Goal: Information Seeking & Learning: Compare options

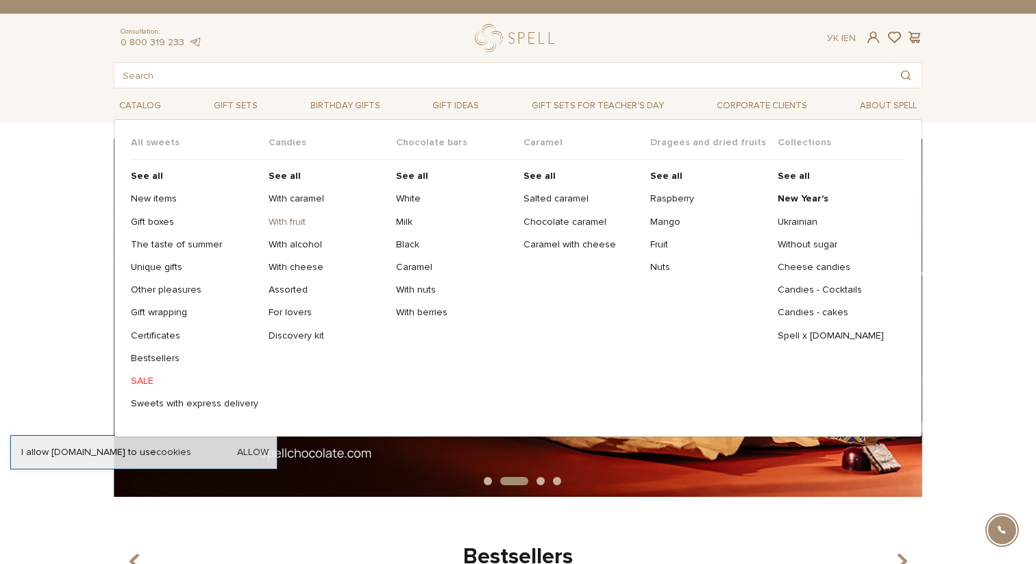
click at [284, 223] on link "With fruit" at bounding box center [327, 222] width 117 height 12
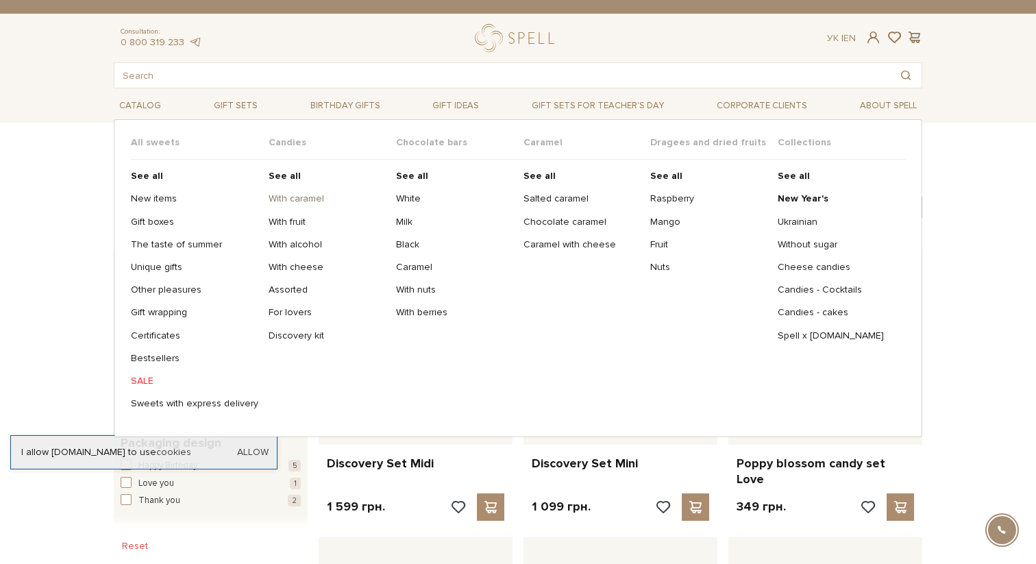
click at [291, 198] on link "With caramel" at bounding box center [327, 199] width 117 height 12
click at [283, 243] on link "With alcohol" at bounding box center [327, 245] width 117 height 12
click at [279, 267] on link "With cheese" at bounding box center [327, 267] width 117 height 12
click at [295, 243] on link "With alcohol" at bounding box center [327, 245] width 117 height 12
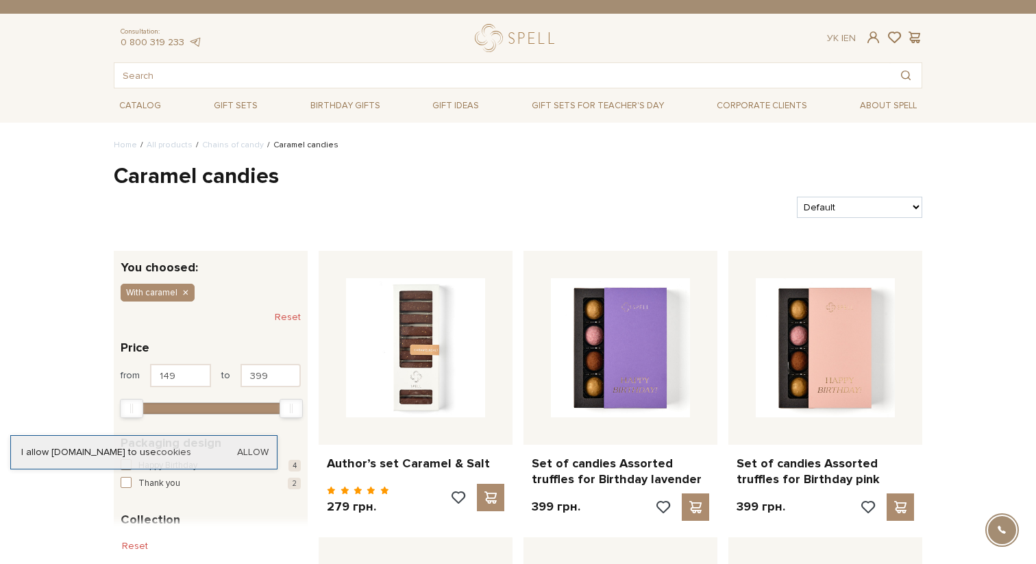
scroll to position [10, 0]
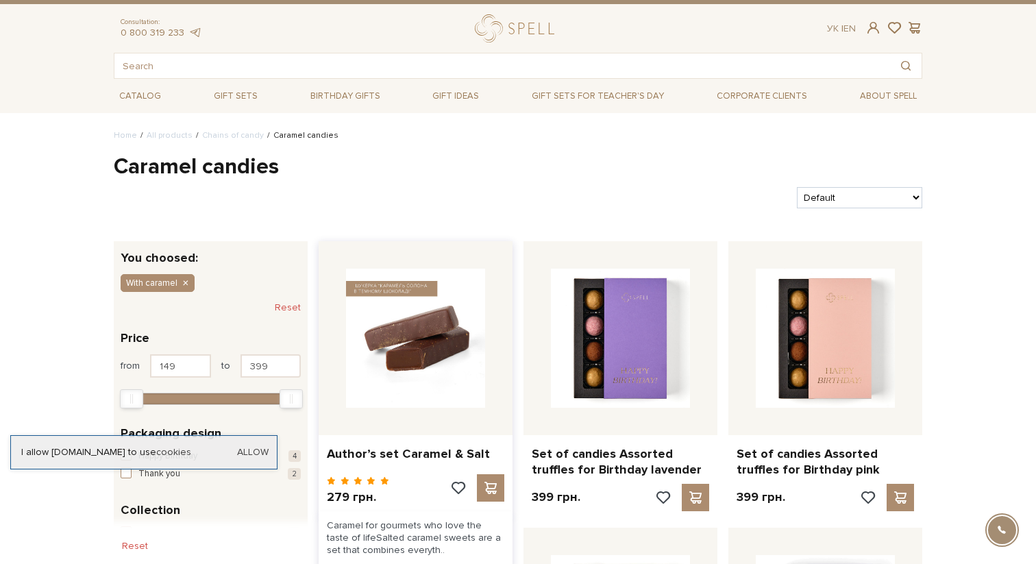
click at [424, 302] on img at bounding box center [415, 338] width 139 height 139
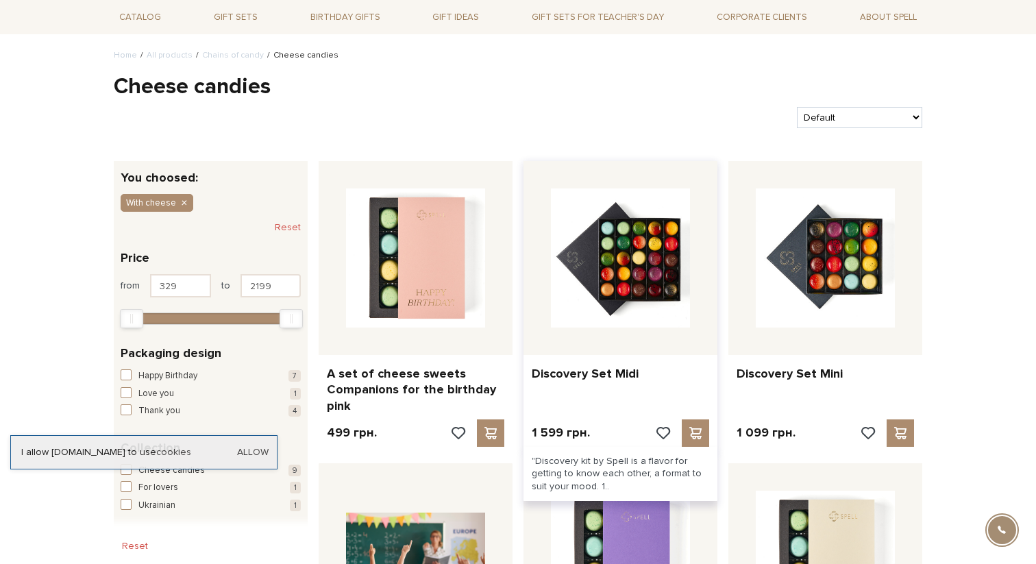
scroll to position [114, 0]
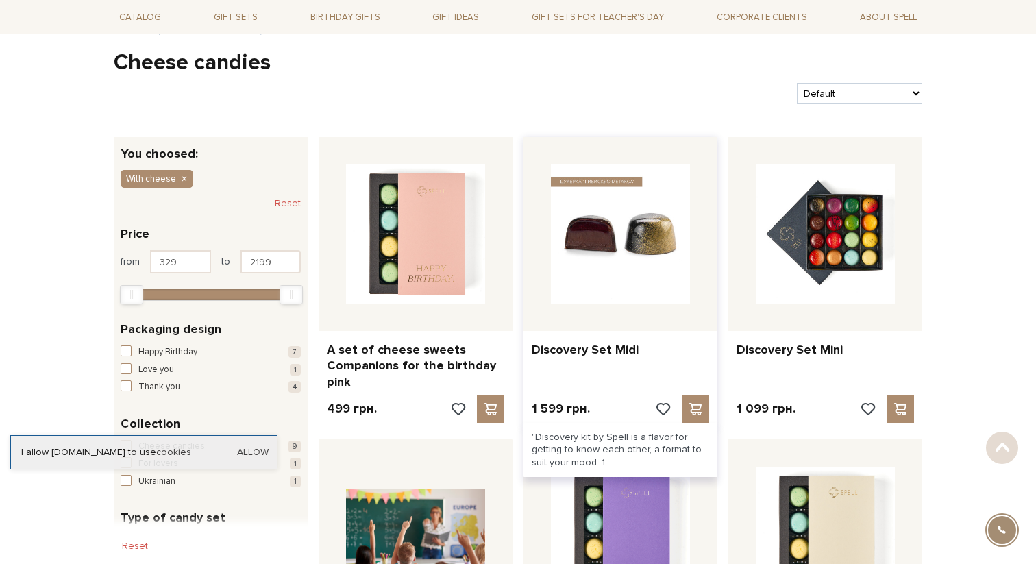
click at [638, 234] on img at bounding box center [620, 234] width 139 height 139
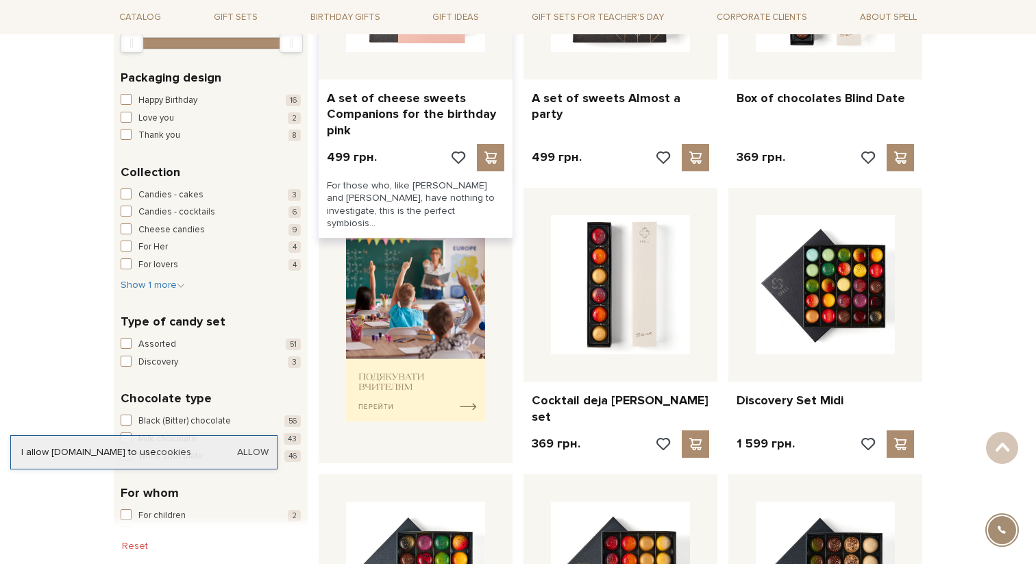
scroll to position [413, 0]
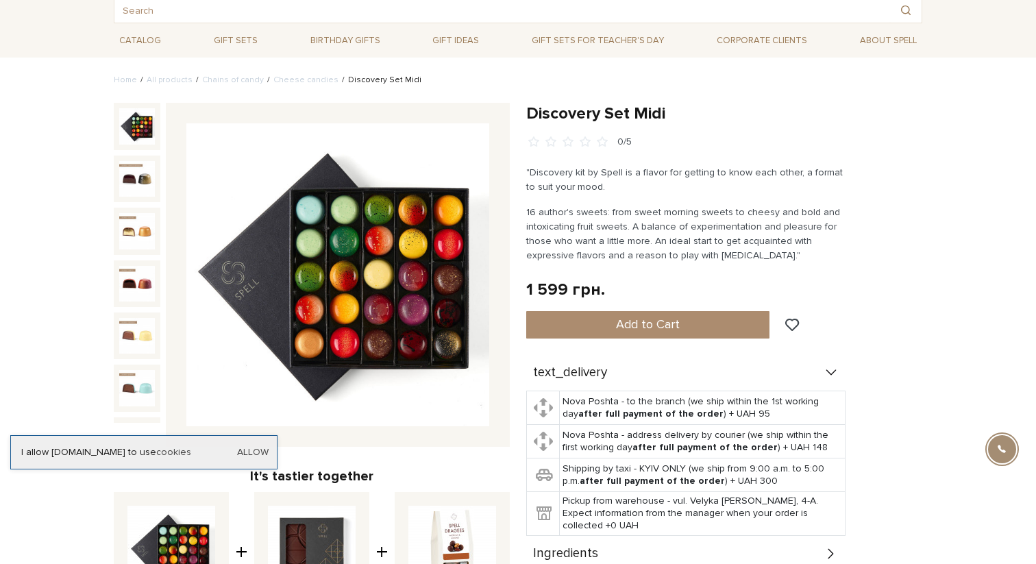
scroll to position [93, 0]
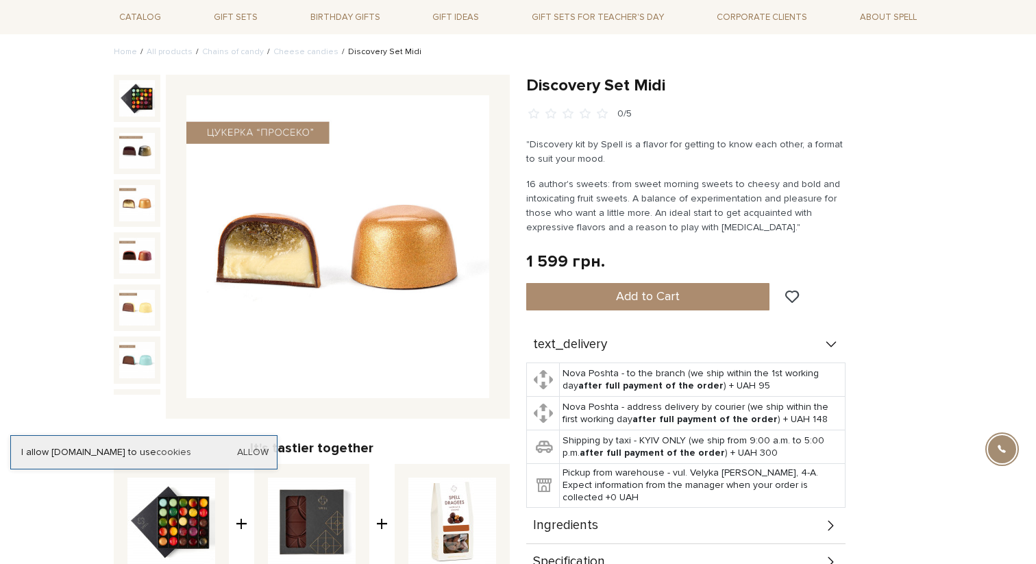
click at [129, 199] on img at bounding box center [137, 203] width 36 height 36
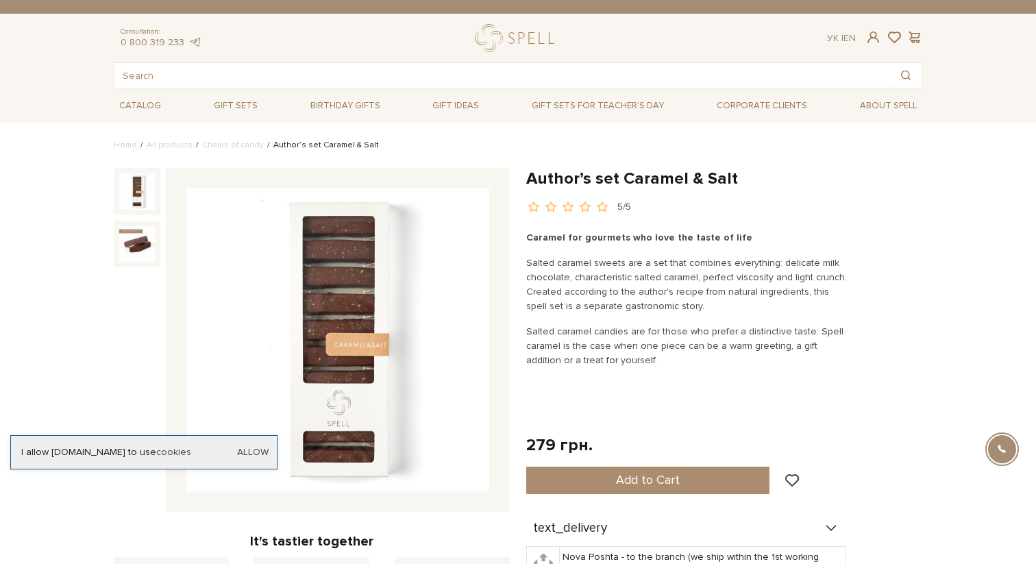
click at [354, 274] on img at bounding box center [337, 340] width 303 height 303
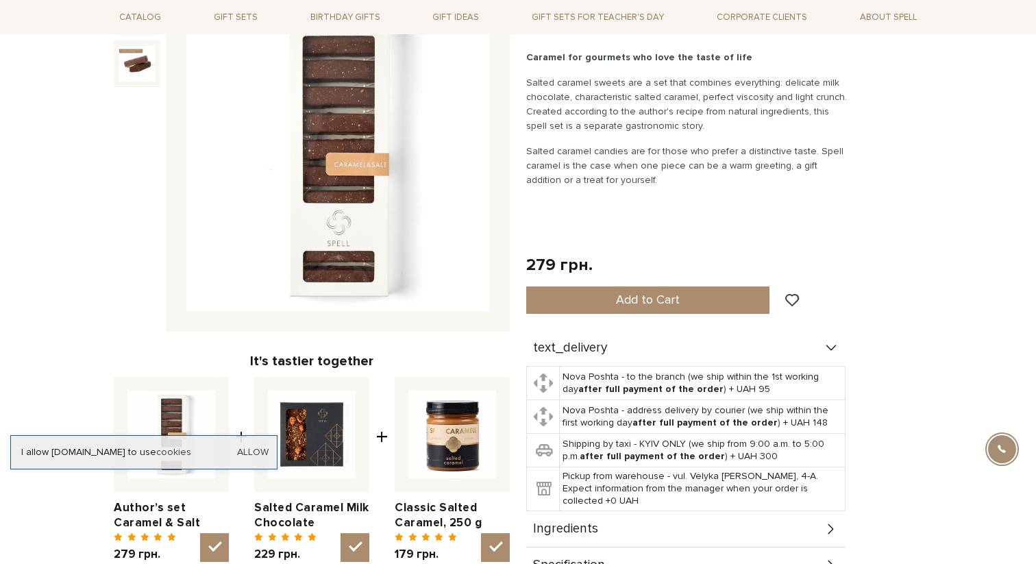
scroll to position [183, 0]
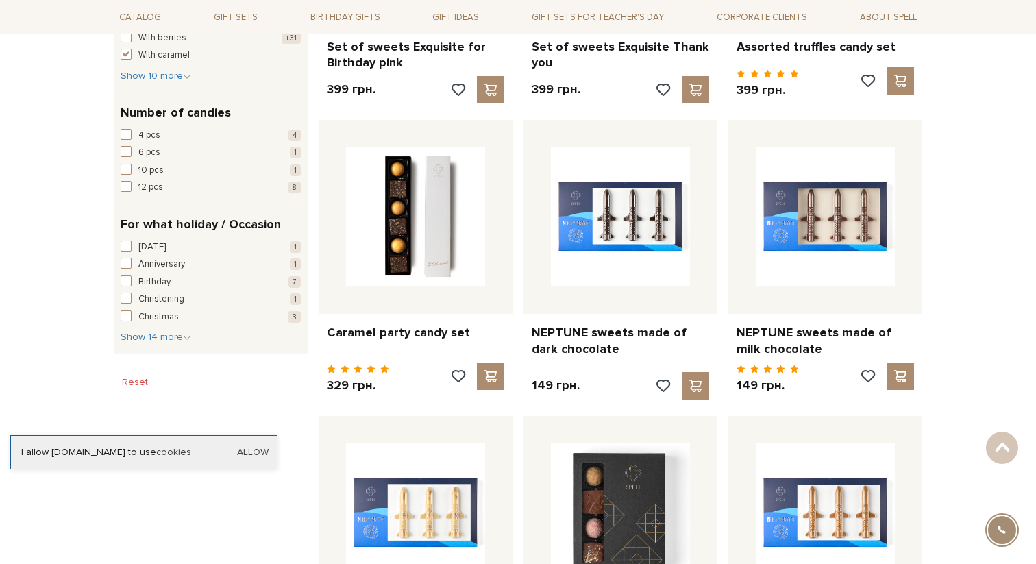
scroll to position [1094, 0]
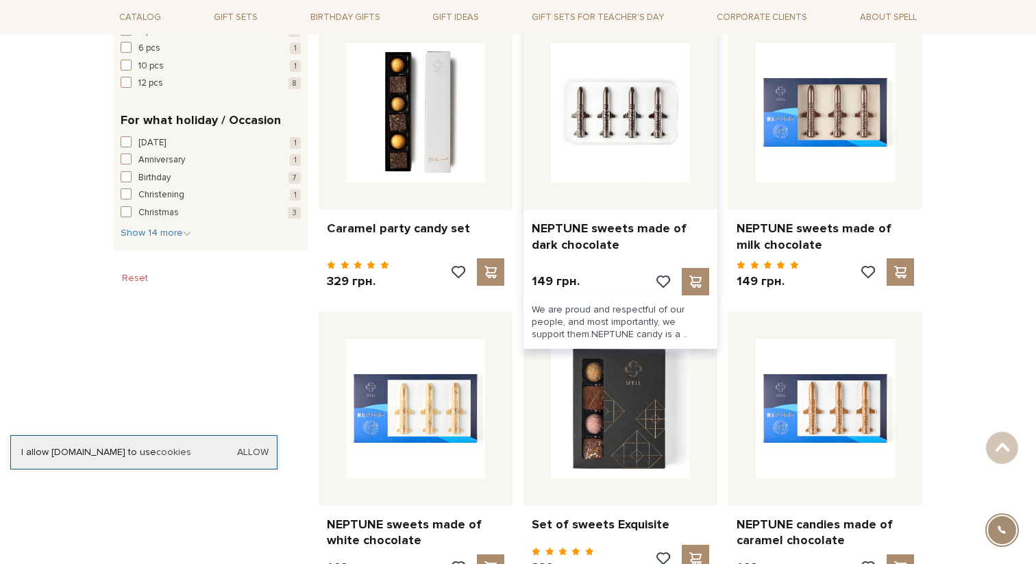
click at [651, 106] on img at bounding box center [620, 112] width 139 height 139
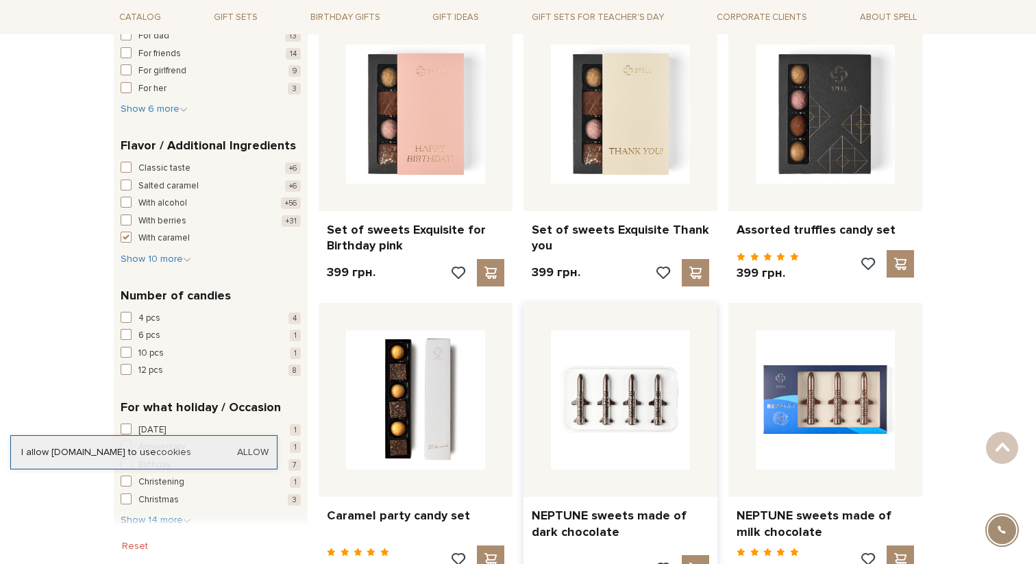
scroll to position [797, 0]
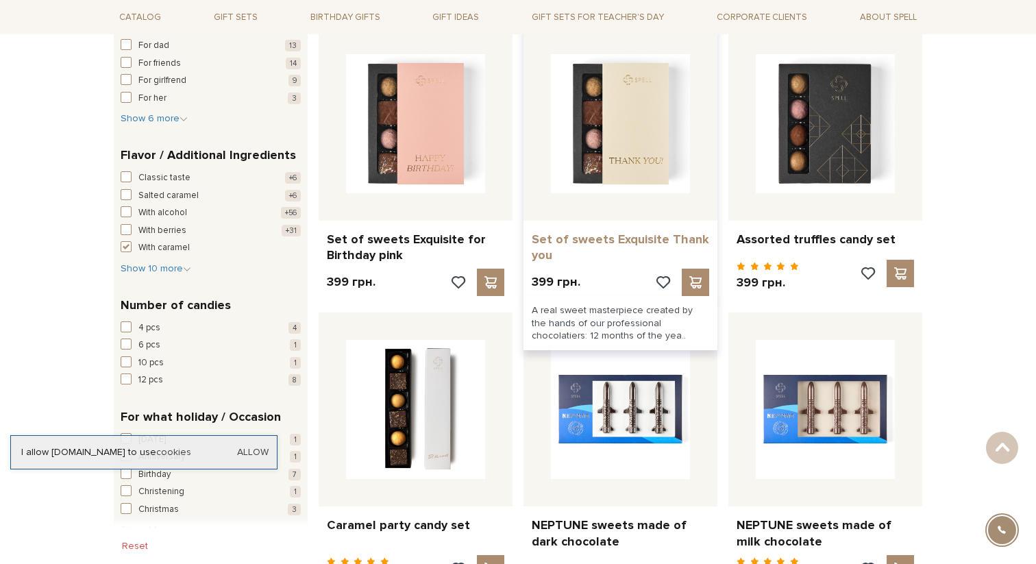
click at [608, 238] on link "Set of sweets Exquisite Thank you" at bounding box center [621, 248] width 178 height 32
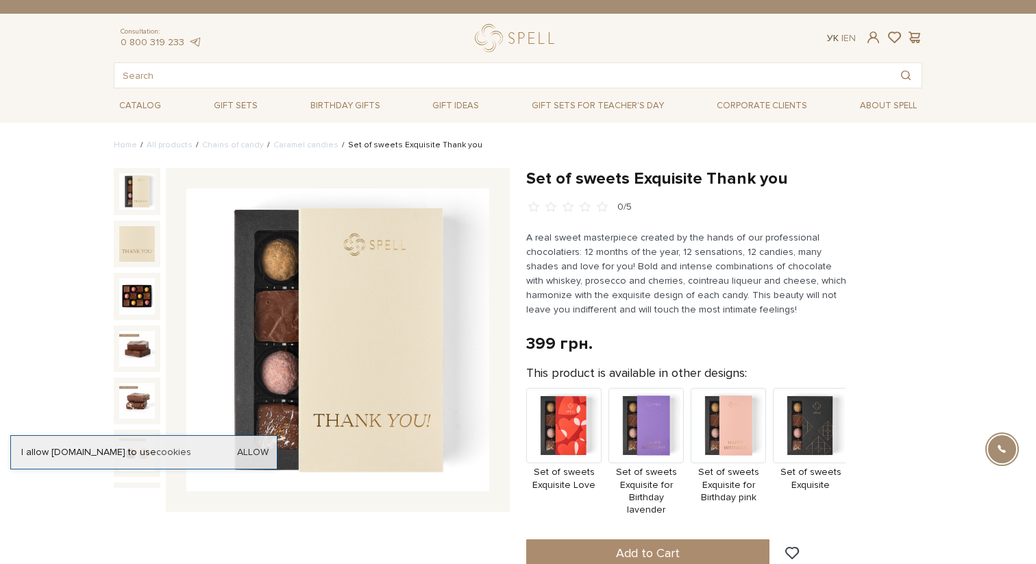
click at [831, 38] on link "Ук" at bounding box center [833, 38] width 12 height 12
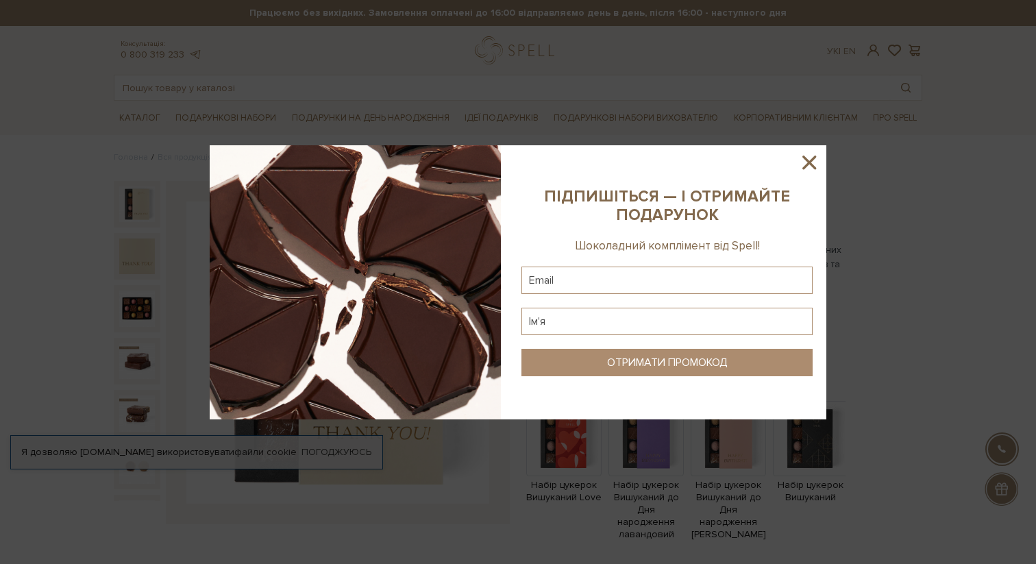
click at [809, 164] on icon at bounding box center [810, 163] width 14 height 14
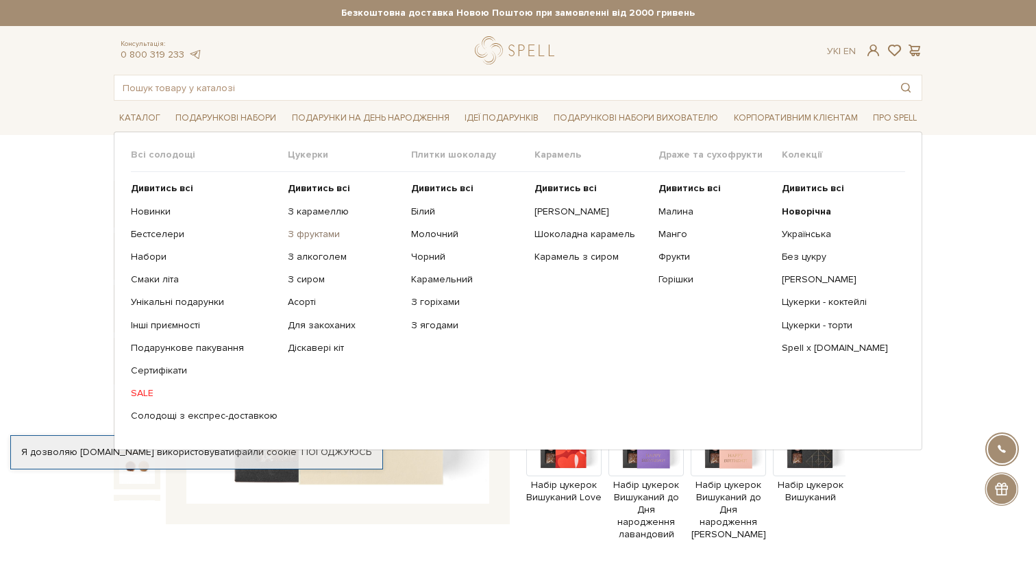
click at [299, 233] on link "З фруктами" at bounding box center [344, 234] width 113 height 12
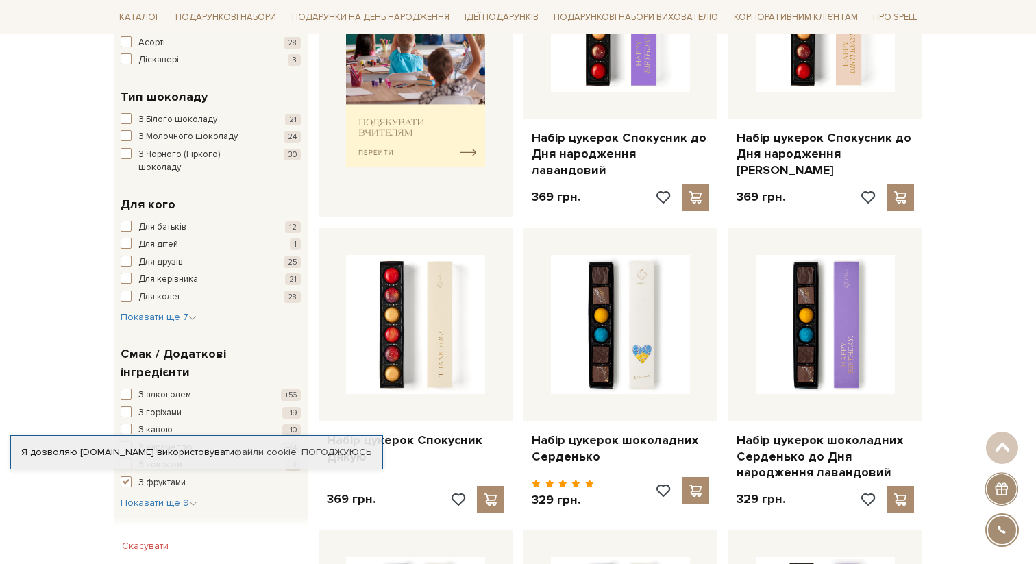
scroll to position [653, 0]
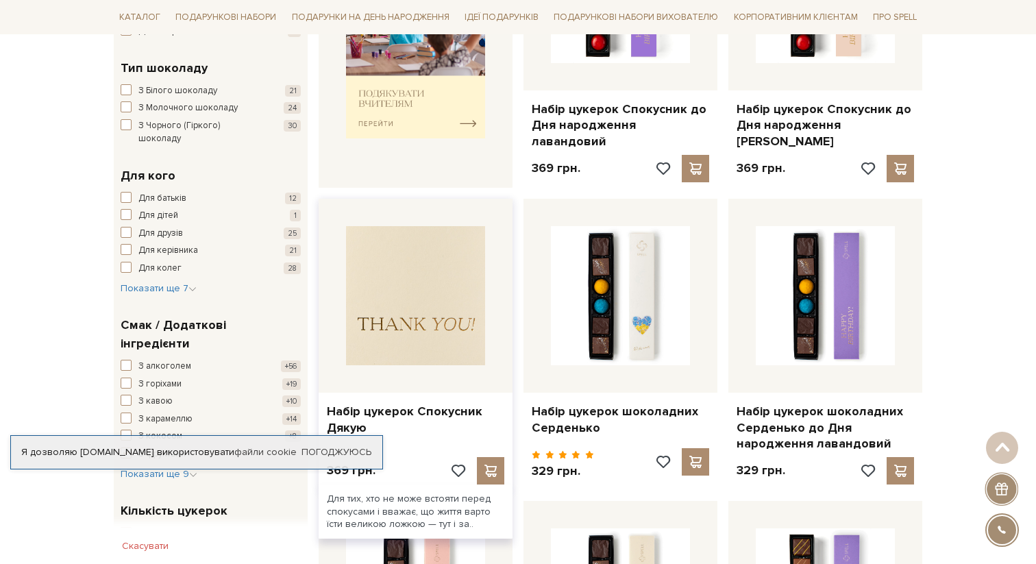
click at [382, 271] on img at bounding box center [415, 295] width 139 height 139
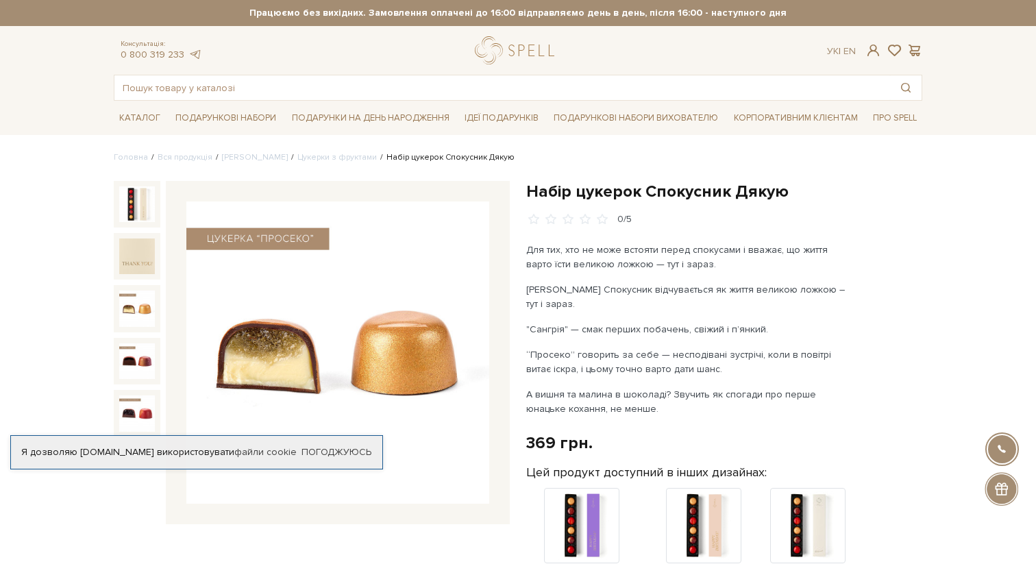
click at [145, 304] on img at bounding box center [137, 309] width 36 height 36
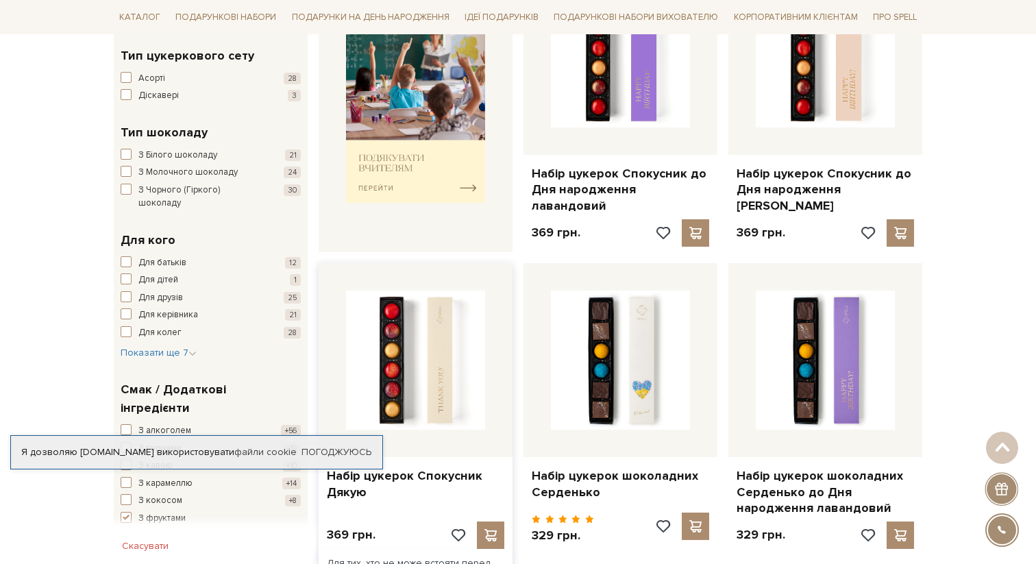
scroll to position [560, 0]
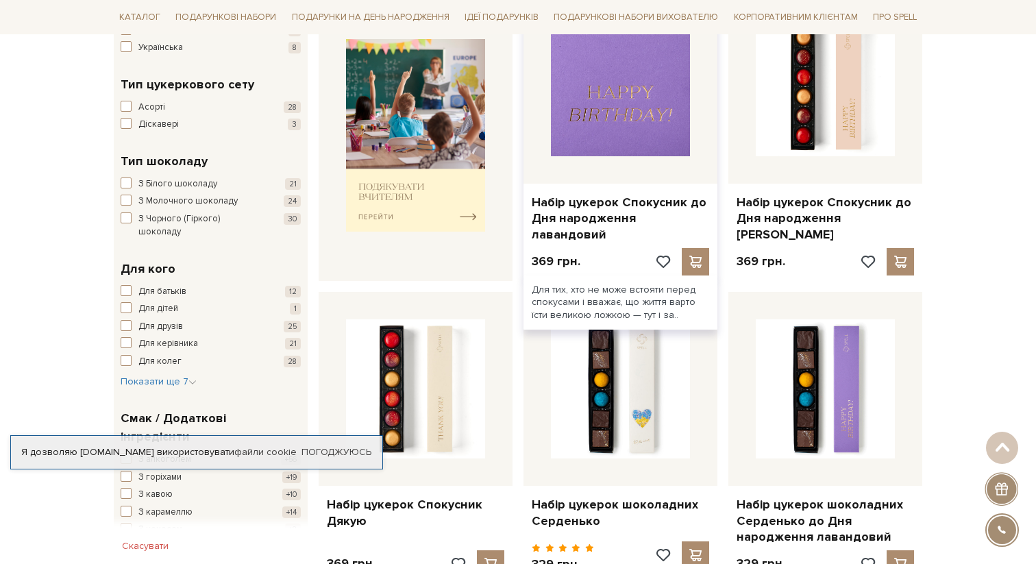
click at [580, 105] on img at bounding box center [620, 86] width 139 height 139
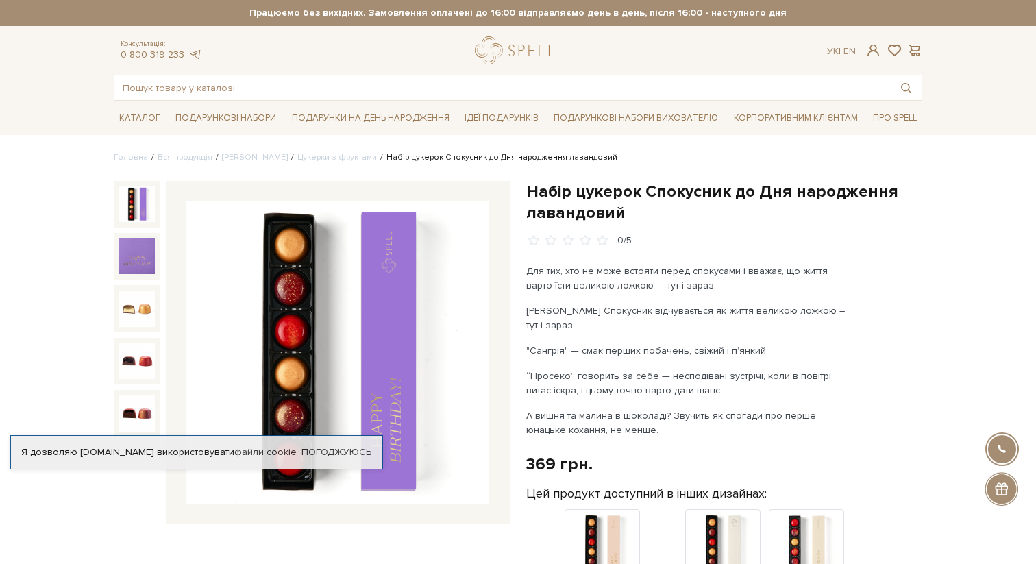
click at [287, 295] on img at bounding box center [337, 353] width 303 height 303
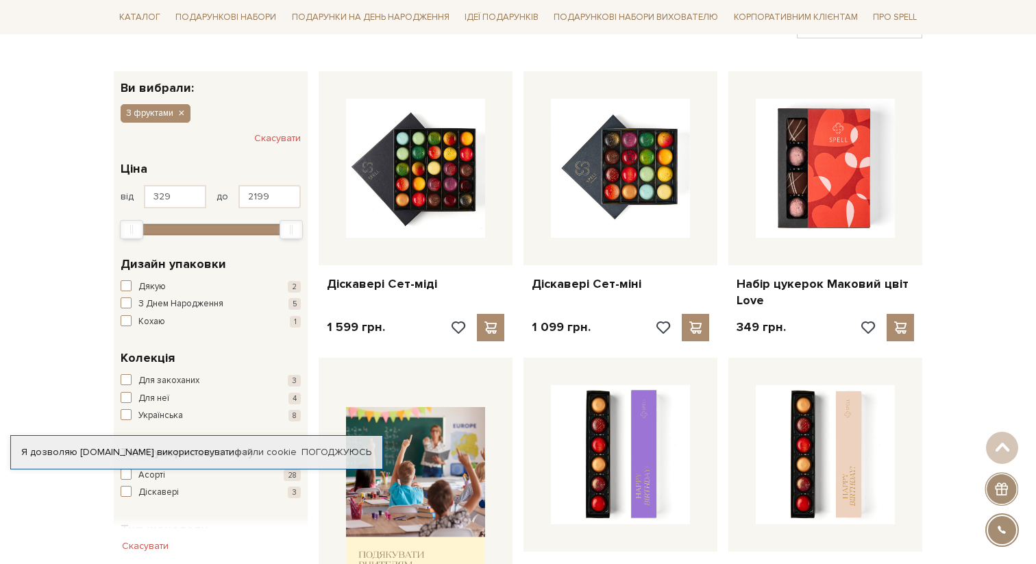
scroll to position [32, 0]
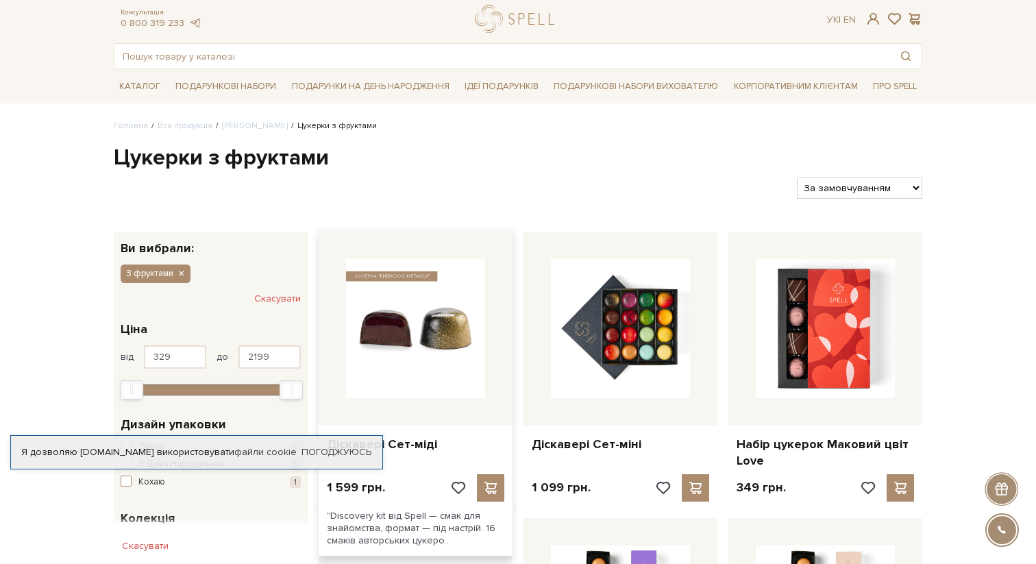
click at [436, 331] on img at bounding box center [415, 328] width 139 height 139
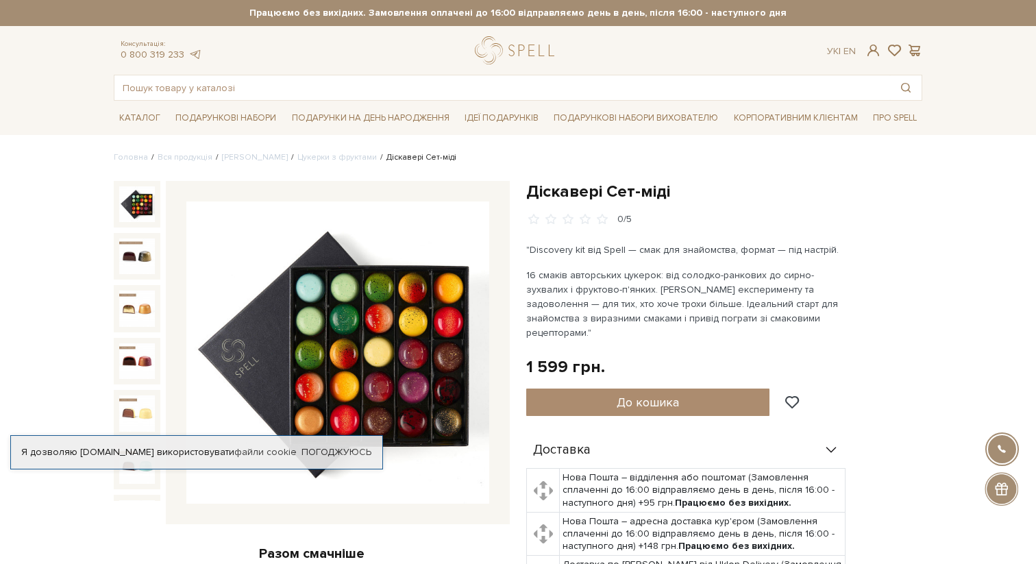
click at [427, 313] on img at bounding box center [337, 353] width 303 height 303
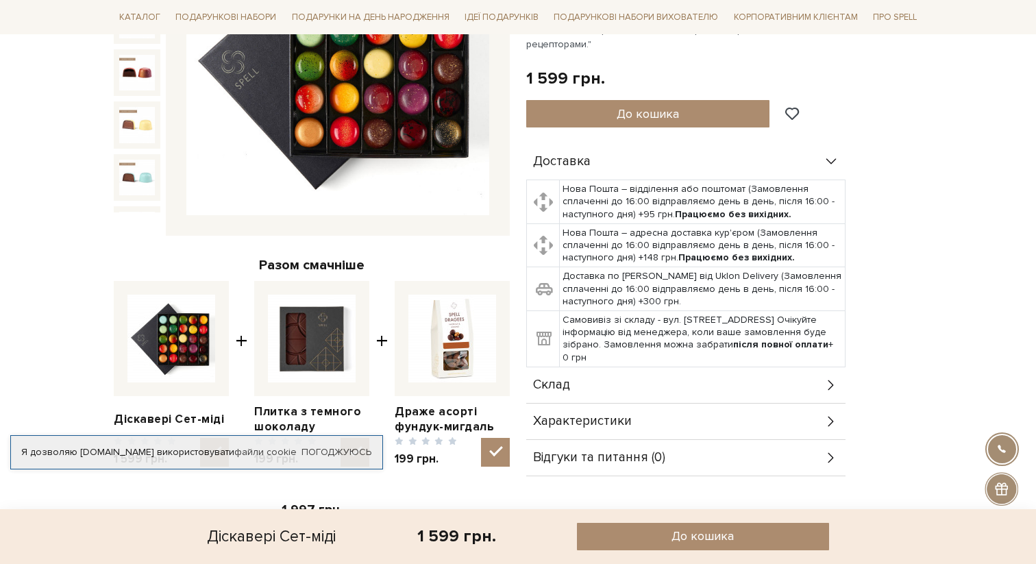
scroll to position [149, 0]
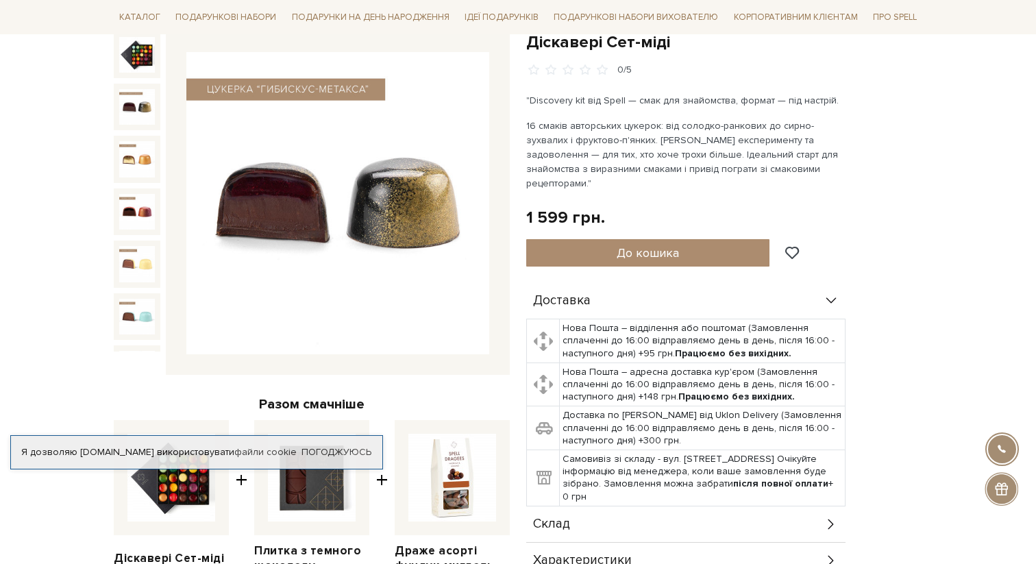
click at [138, 106] on img at bounding box center [137, 107] width 36 height 36
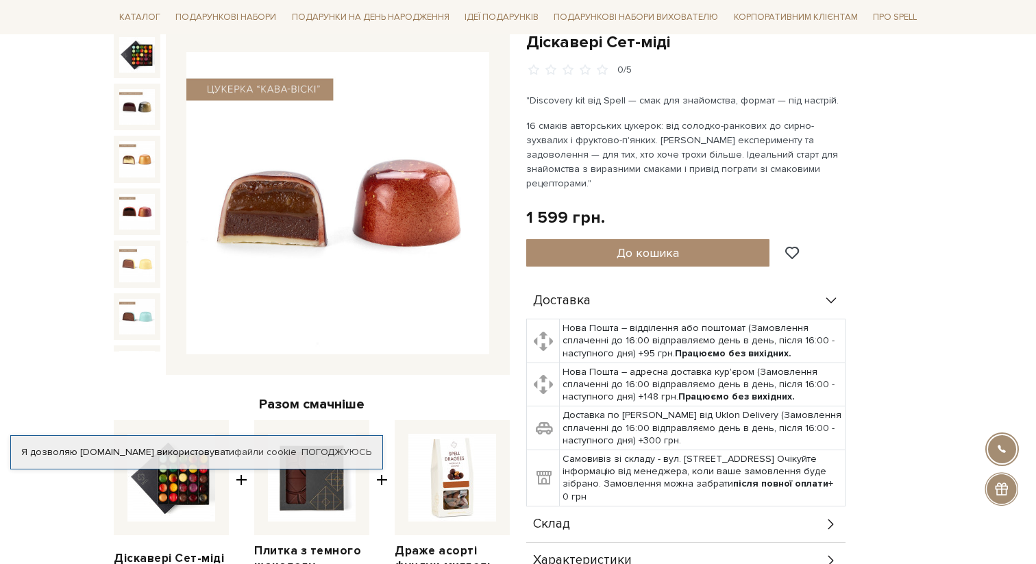
scroll to position [570, 0]
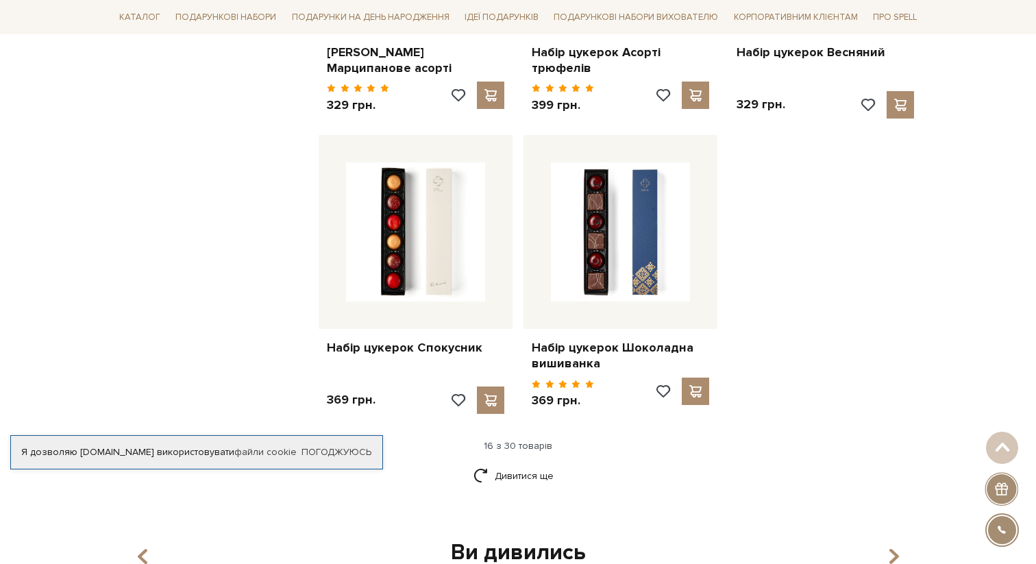
scroll to position [1731, 0]
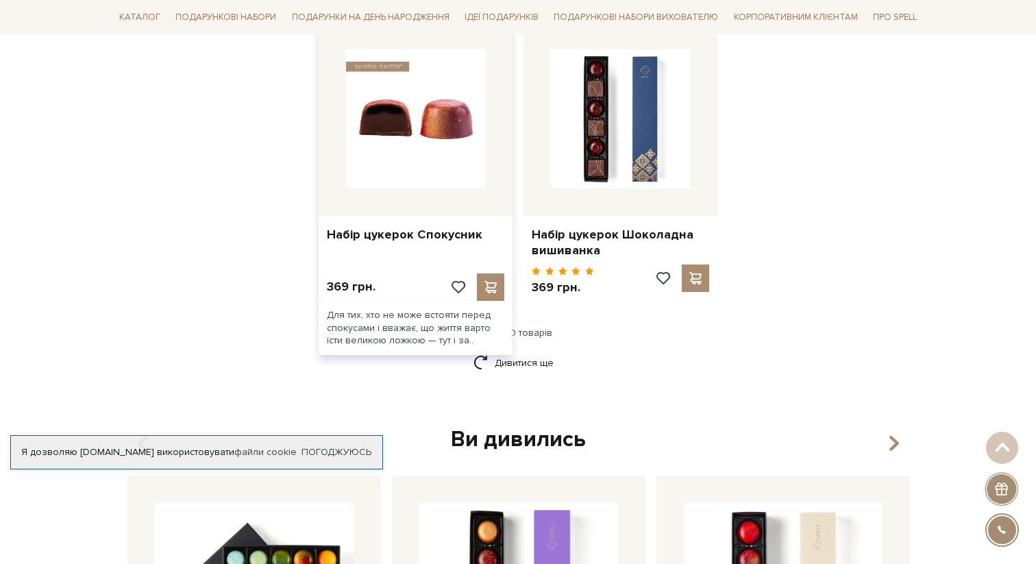
click at [387, 77] on img at bounding box center [415, 118] width 139 height 139
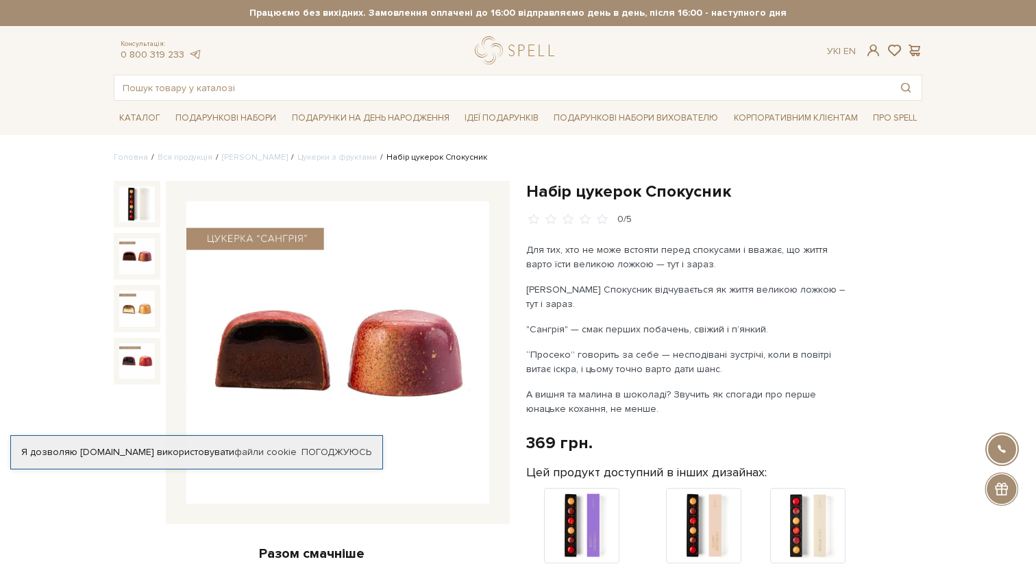
click at [132, 254] on img at bounding box center [137, 257] width 36 height 36
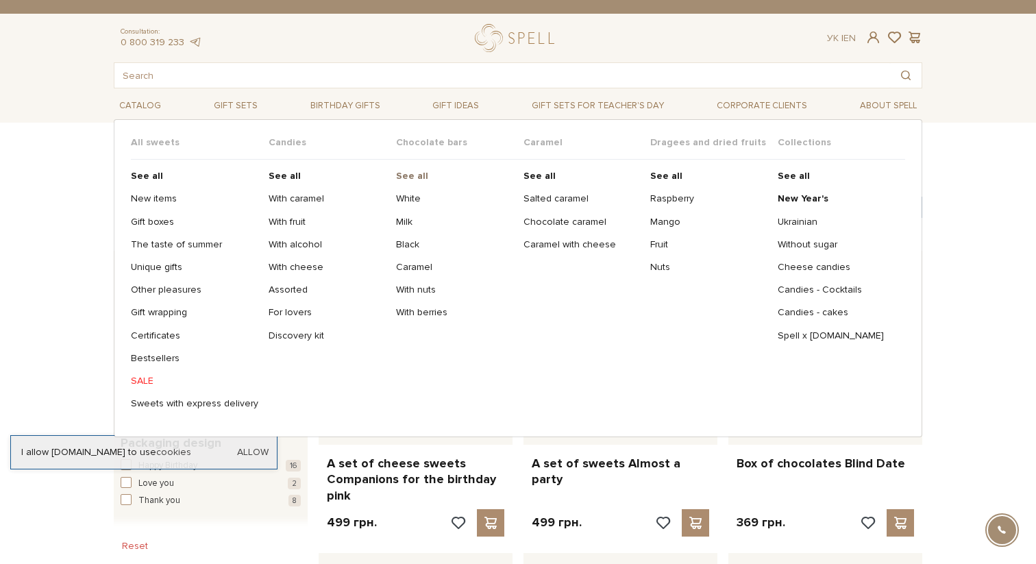
click at [408, 175] on b "See all" at bounding box center [412, 176] width 32 height 12
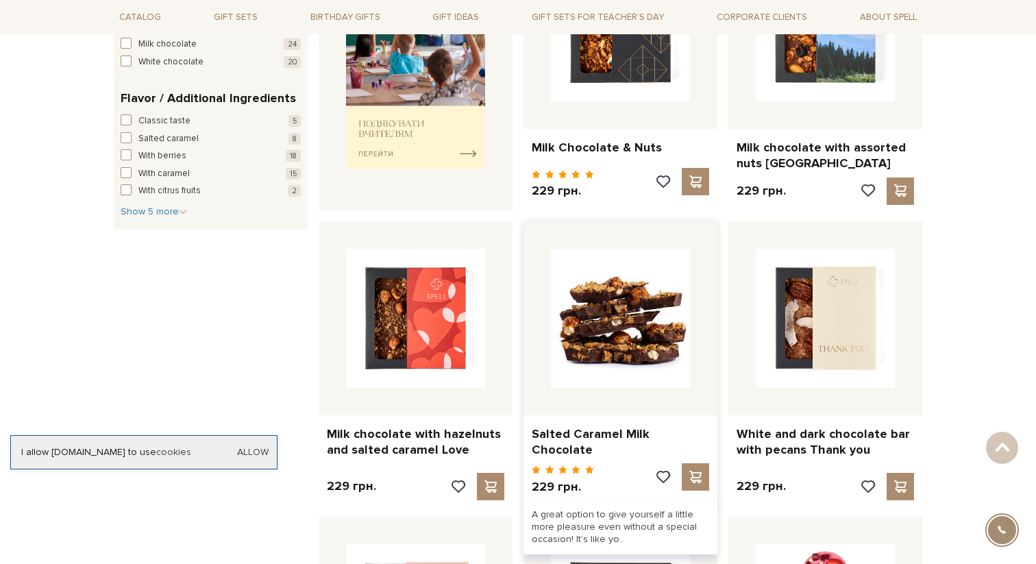
scroll to position [630, 0]
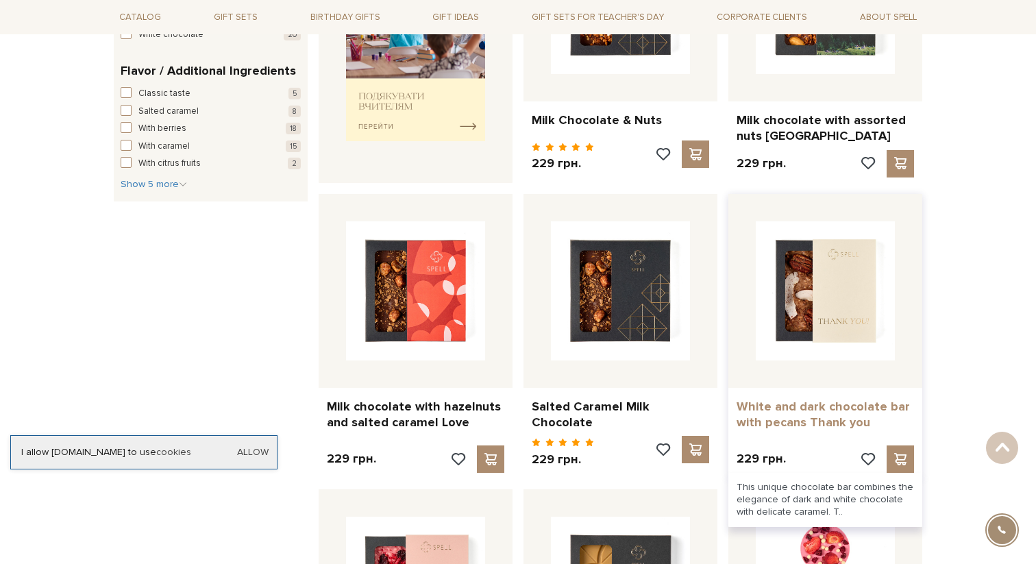
click at [791, 406] on link "White and dark chocolate bar with pecans Thank you" at bounding box center [826, 415] width 178 height 32
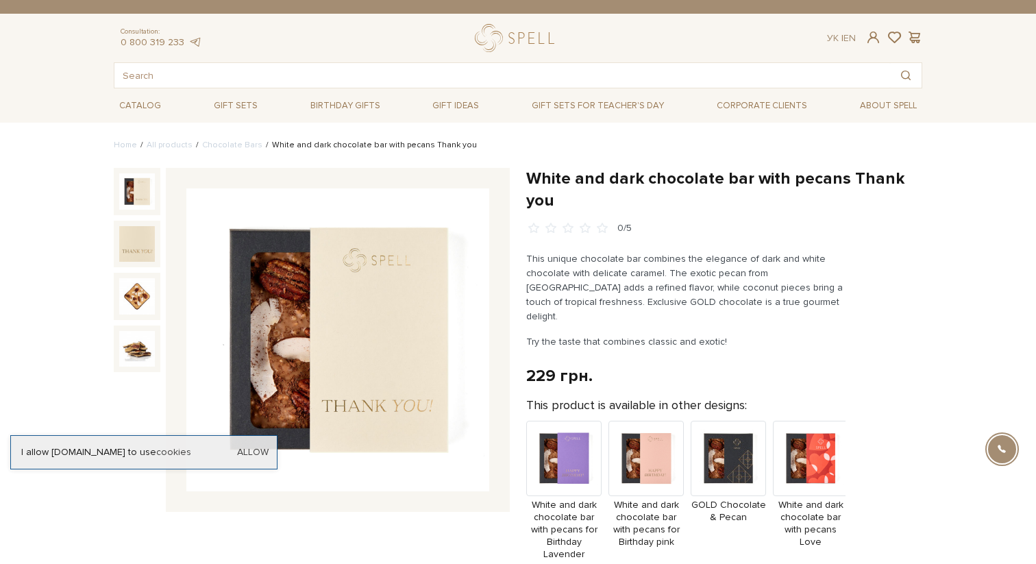
click at [321, 295] on img at bounding box center [337, 340] width 303 height 303
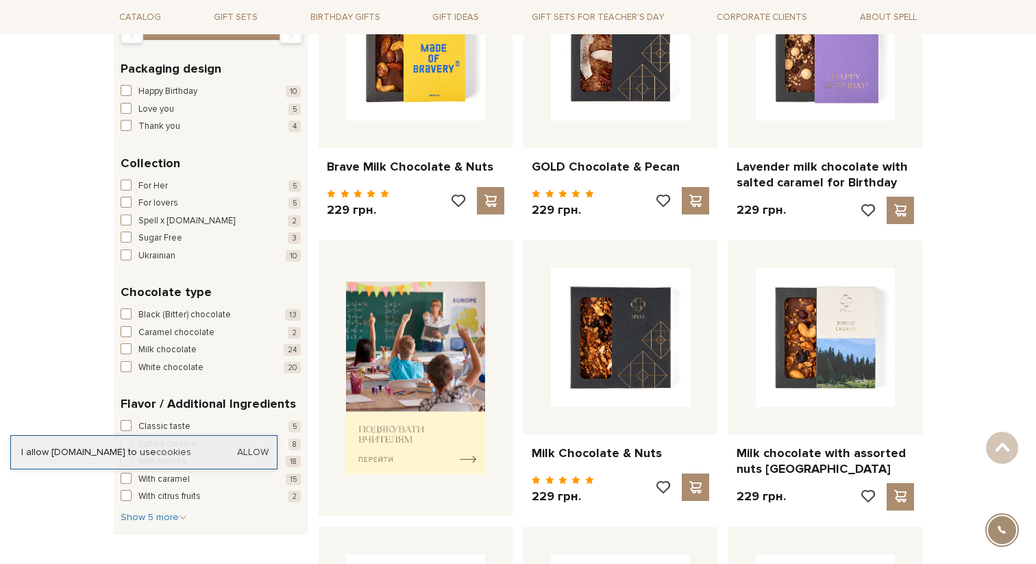
scroll to position [315, 0]
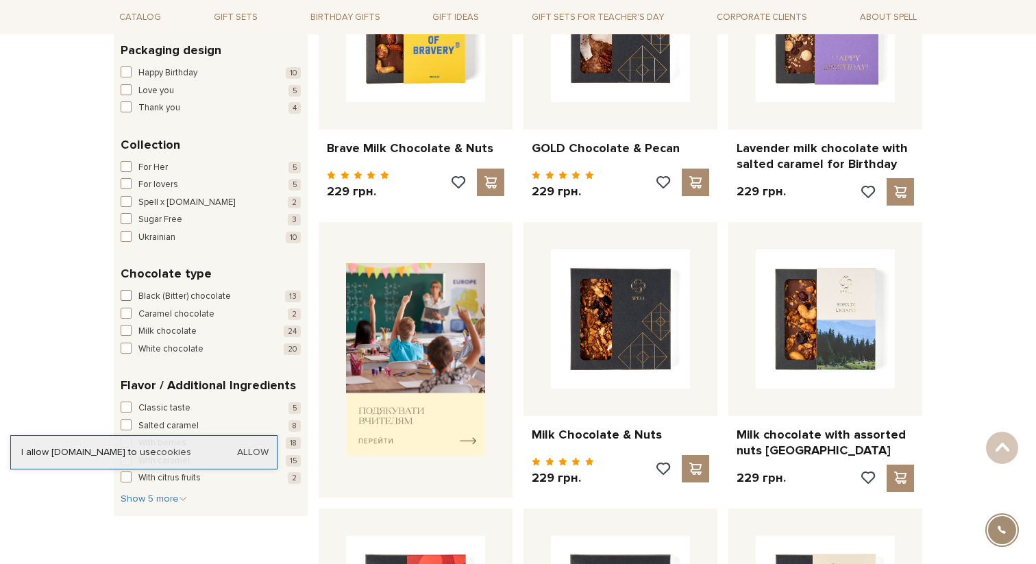
click at [128, 293] on span "button" at bounding box center [126, 295] width 11 height 11
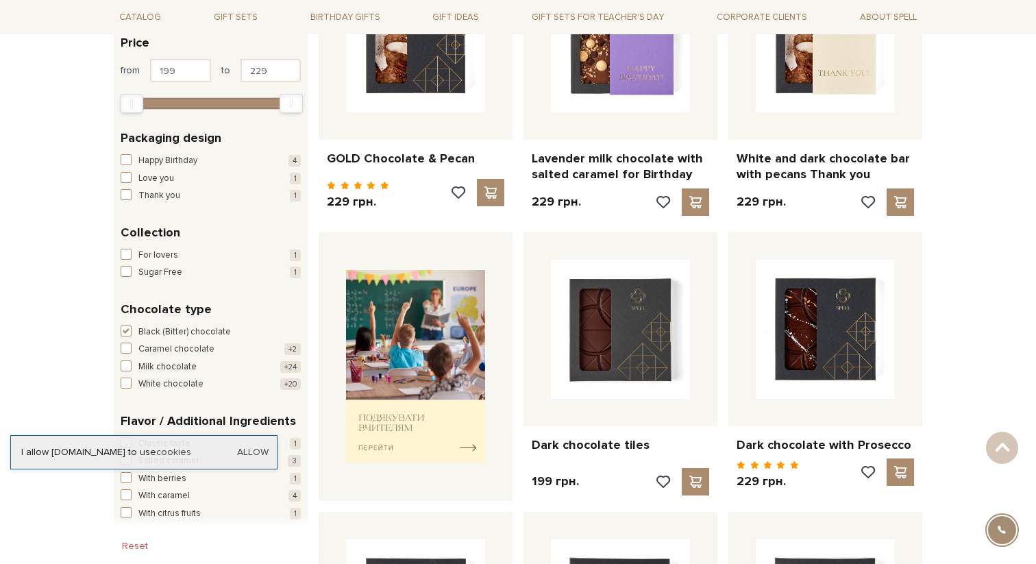
scroll to position [373, 0]
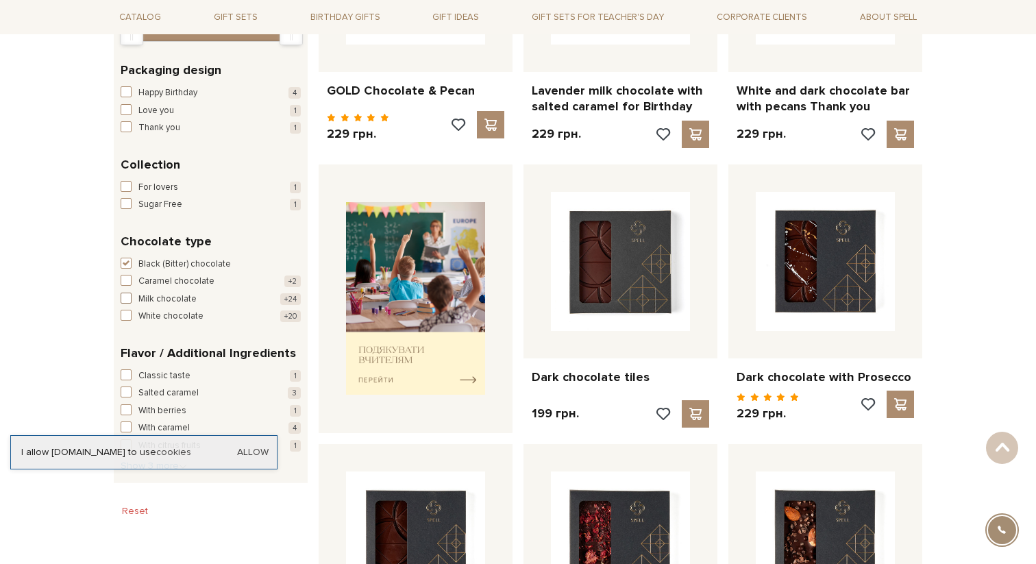
click at [126, 298] on span "button" at bounding box center [126, 298] width 11 height 11
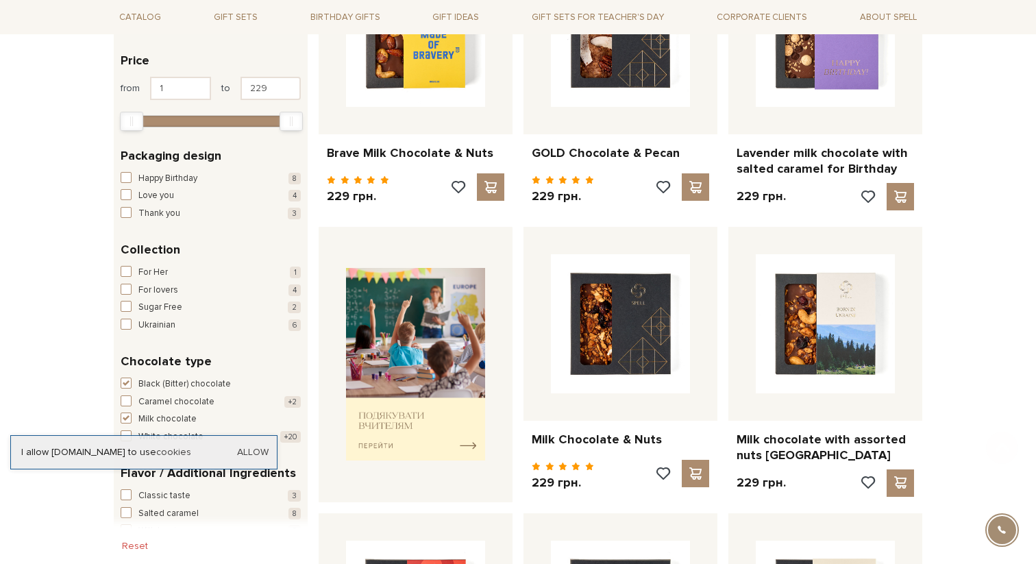
scroll to position [382, 0]
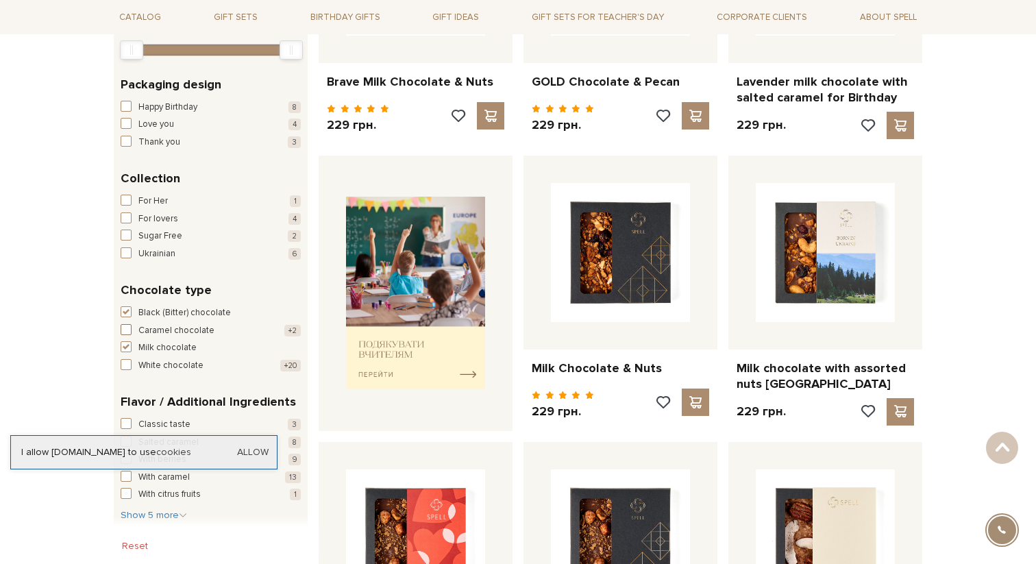
click at [126, 332] on span "button" at bounding box center [126, 329] width 11 height 11
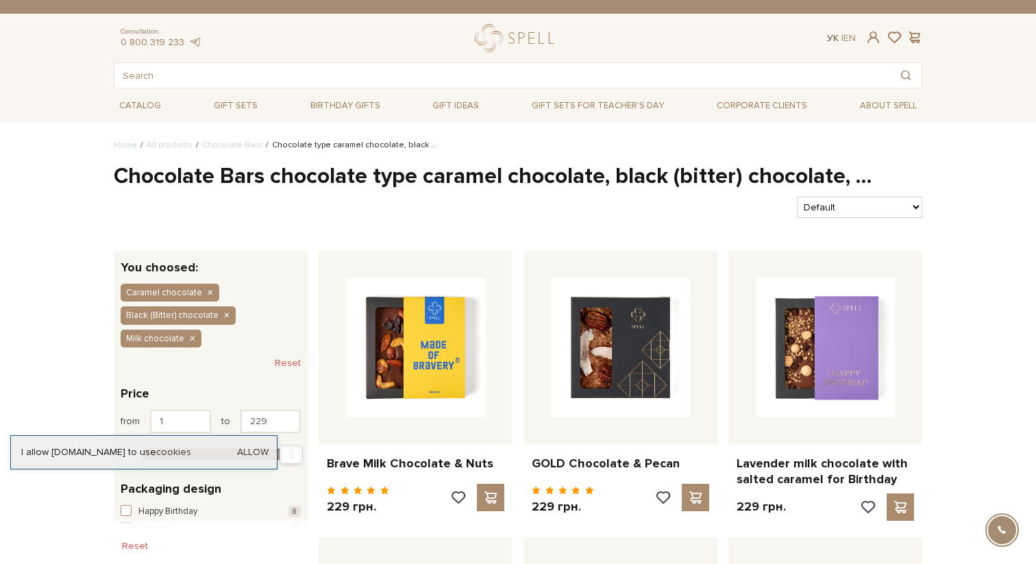
click at [830, 37] on link "Ук" at bounding box center [833, 38] width 12 height 12
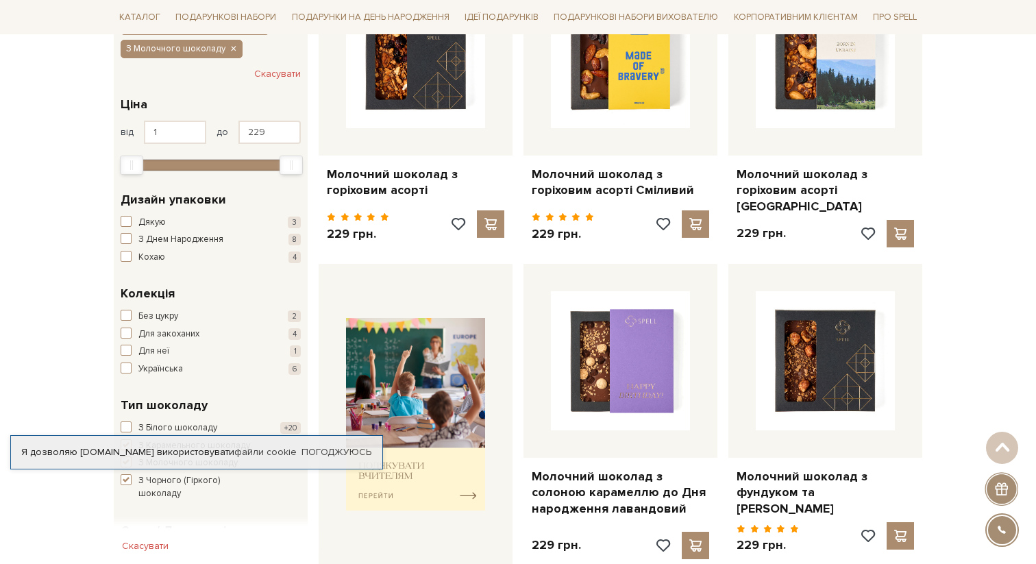
scroll to position [372, 0]
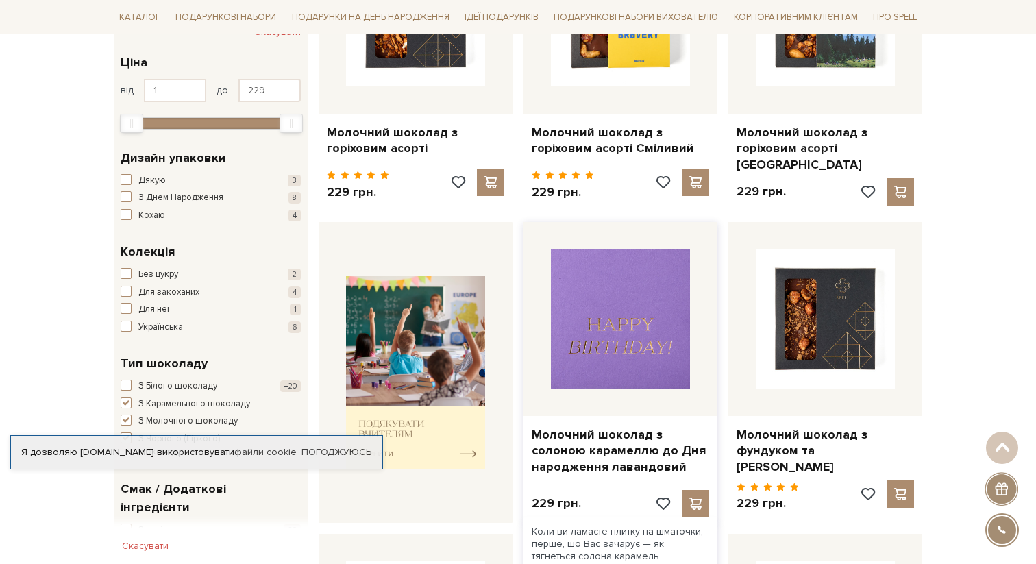
click at [631, 306] on img at bounding box center [620, 319] width 139 height 139
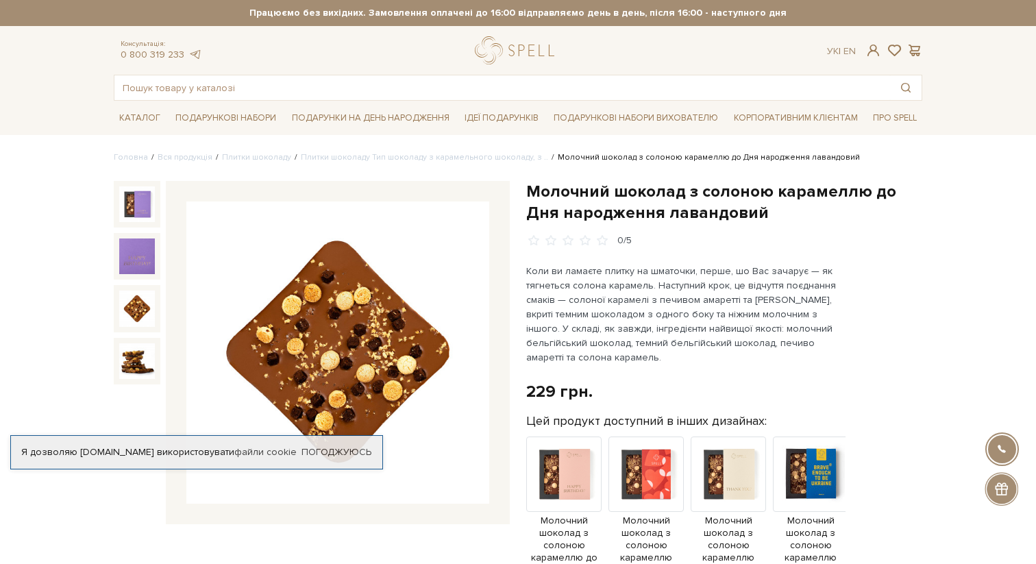
click at [136, 315] on img at bounding box center [137, 309] width 36 height 36
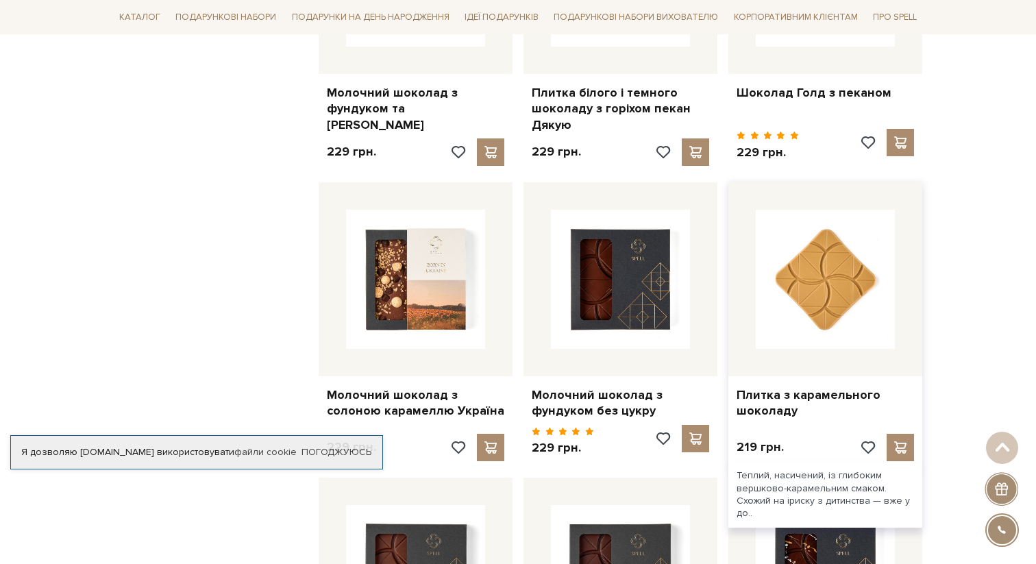
scroll to position [1087, 0]
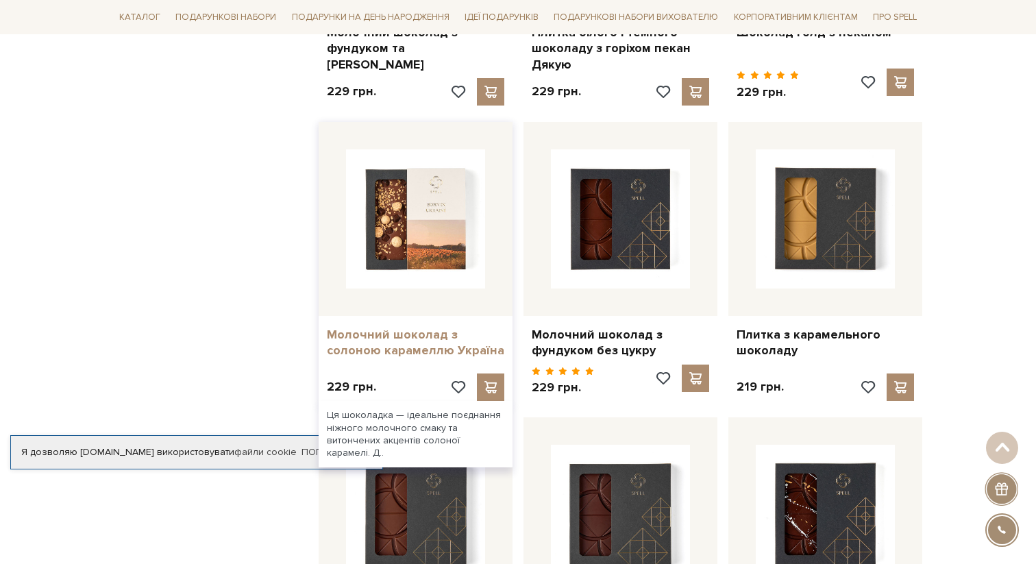
click at [422, 341] on link "Молочний шоколад з солоною карамеллю Україна" at bounding box center [416, 343] width 178 height 32
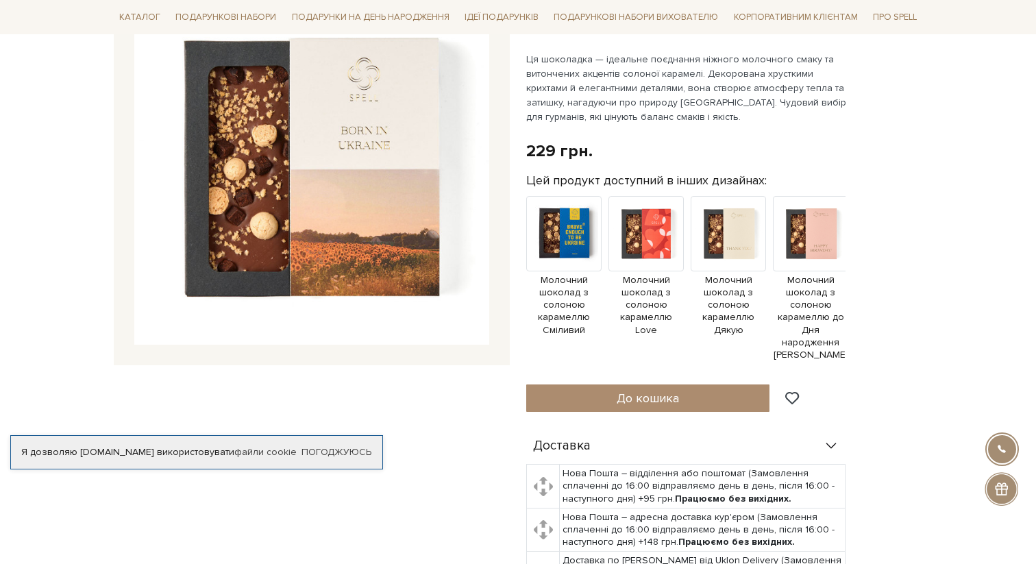
scroll to position [245, 0]
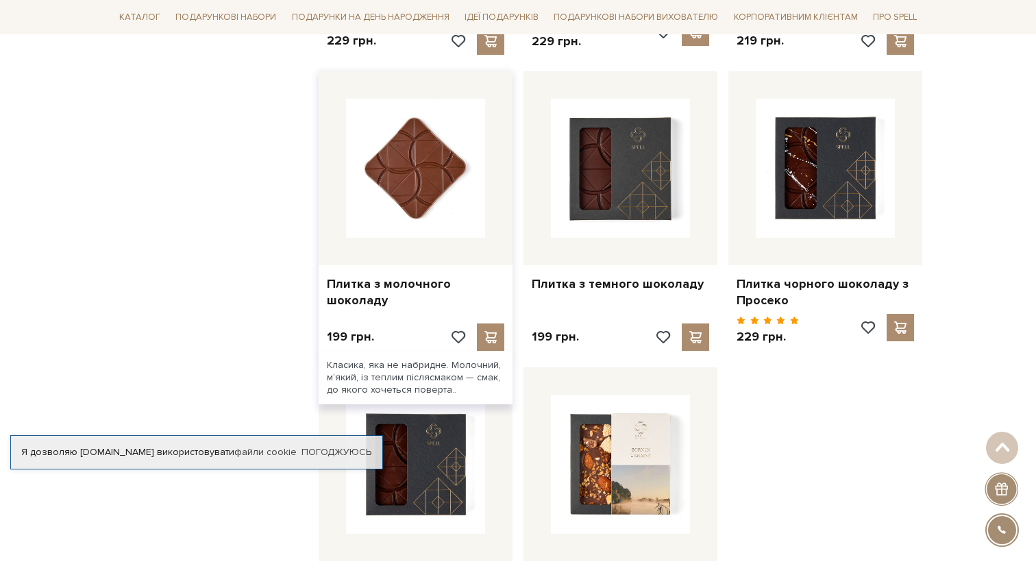
scroll to position [1455, 0]
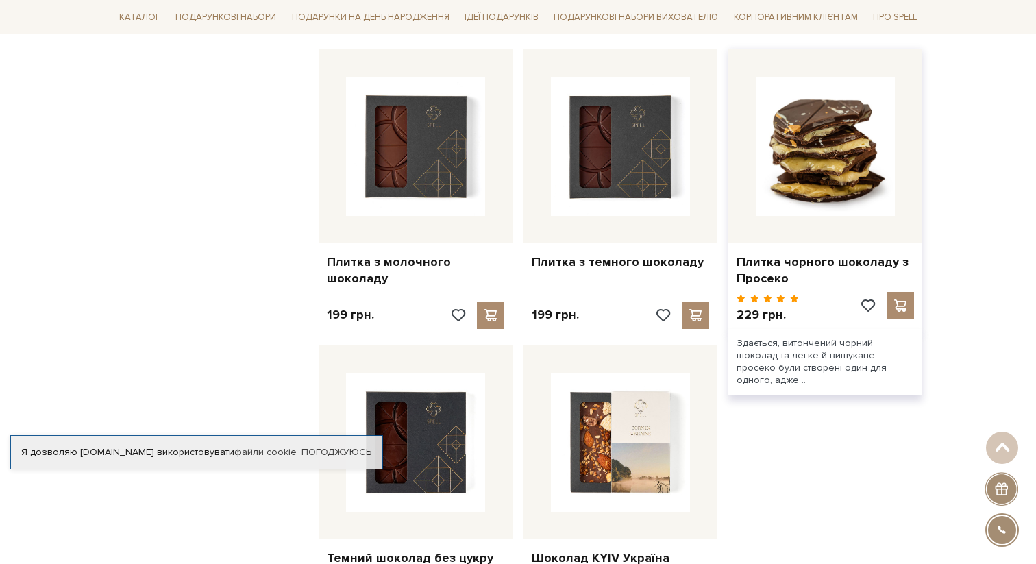
click at [836, 143] on img at bounding box center [825, 146] width 139 height 139
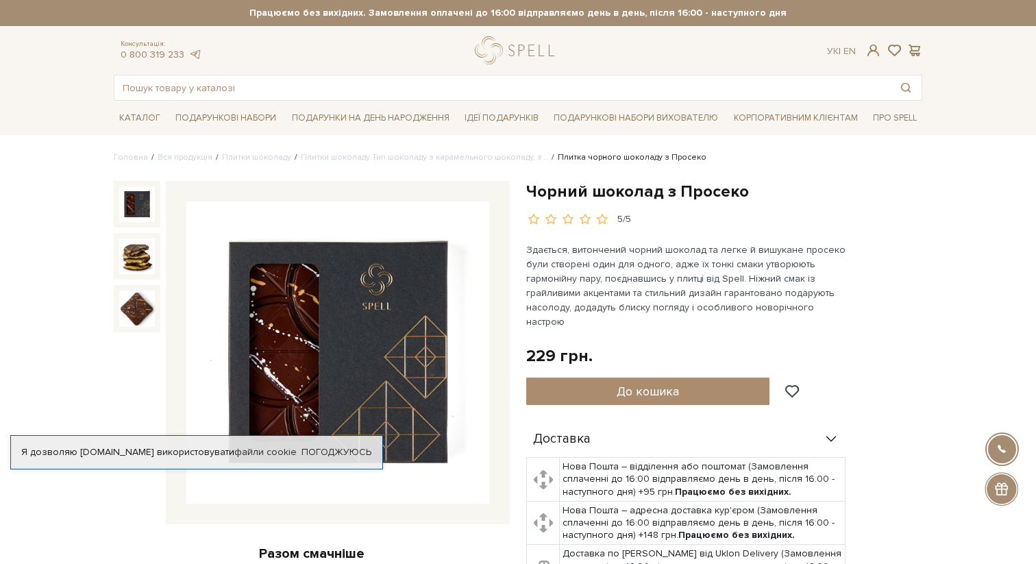
click at [297, 326] on img at bounding box center [337, 353] width 303 height 303
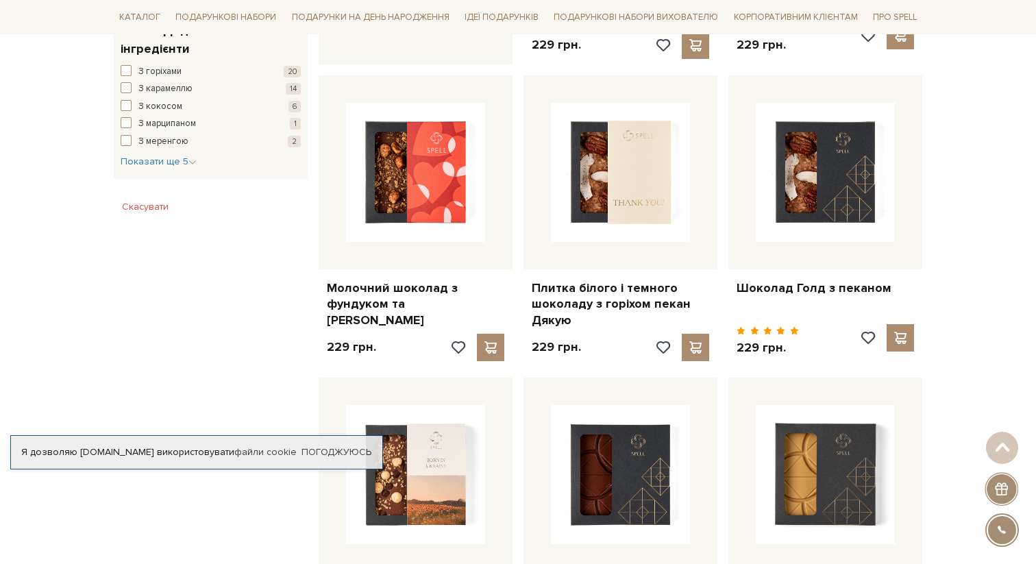
scroll to position [830, 0]
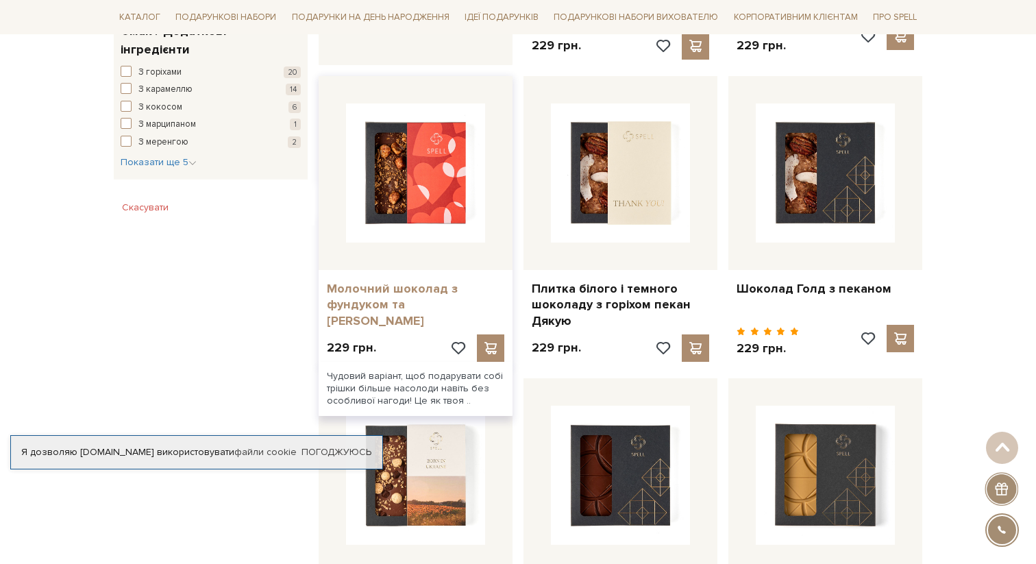
click at [403, 303] on link "Молочний шоколад з фундуком та [PERSON_NAME]" at bounding box center [416, 305] width 178 height 48
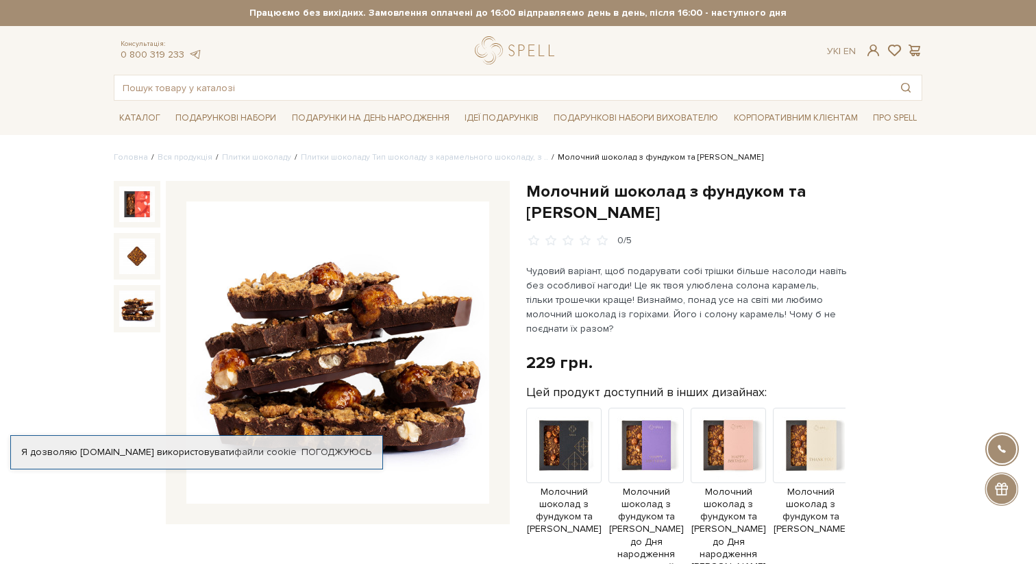
click at [136, 302] on img at bounding box center [137, 309] width 36 height 36
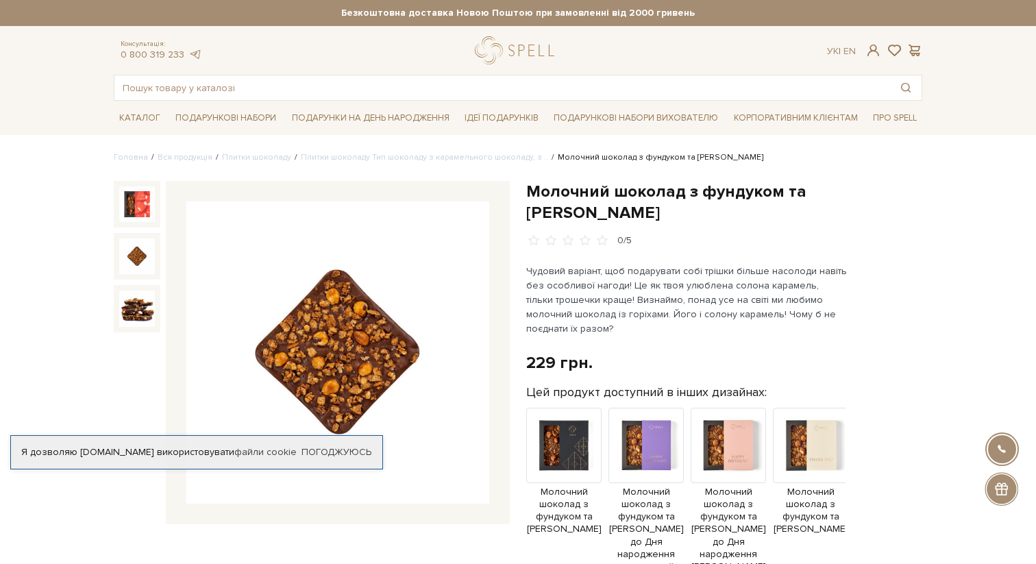
click at [140, 250] on img at bounding box center [137, 257] width 36 height 36
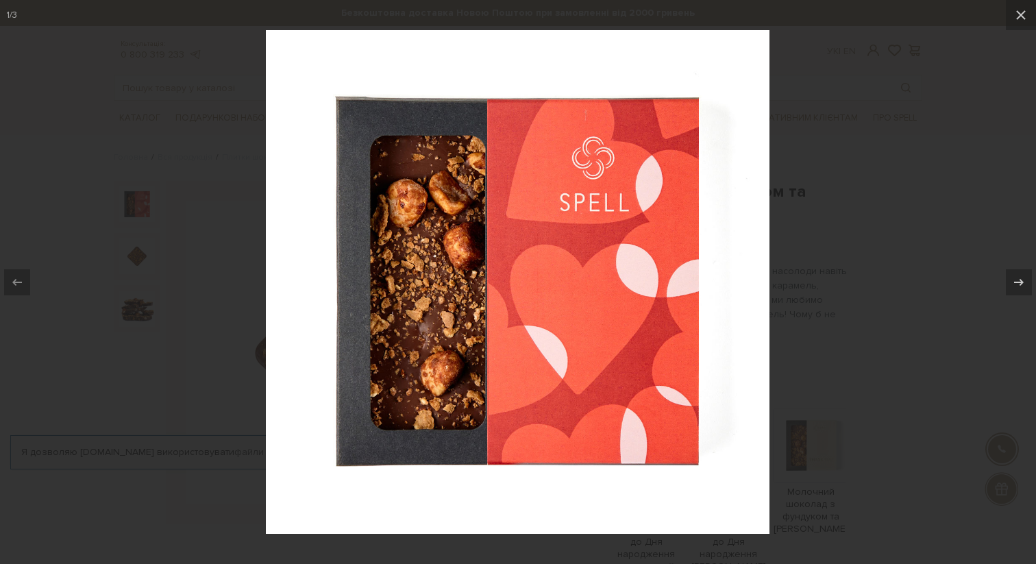
click at [140, 250] on div at bounding box center [518, 282] width 1036 height 564
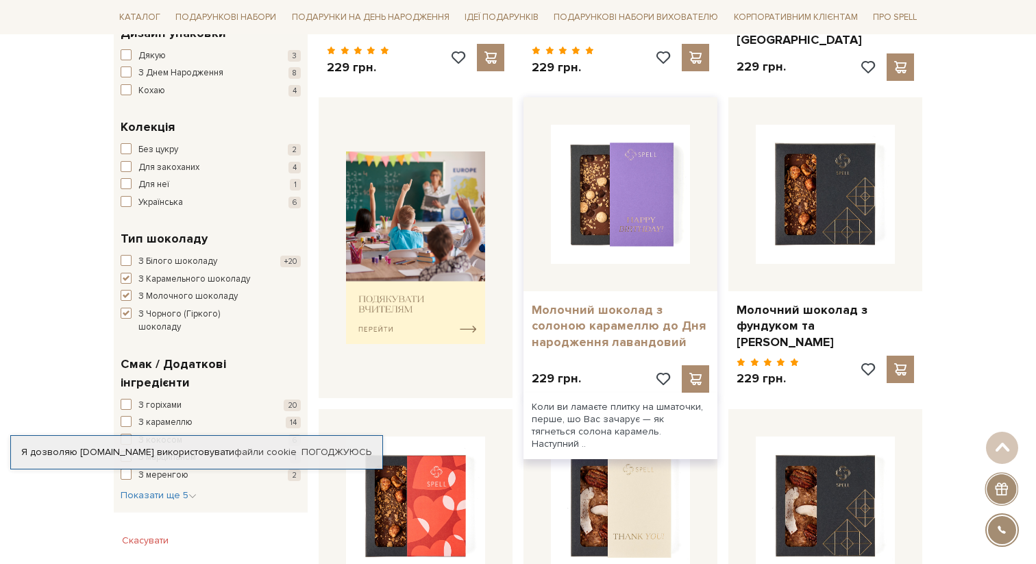
scroll to position [485, 0]
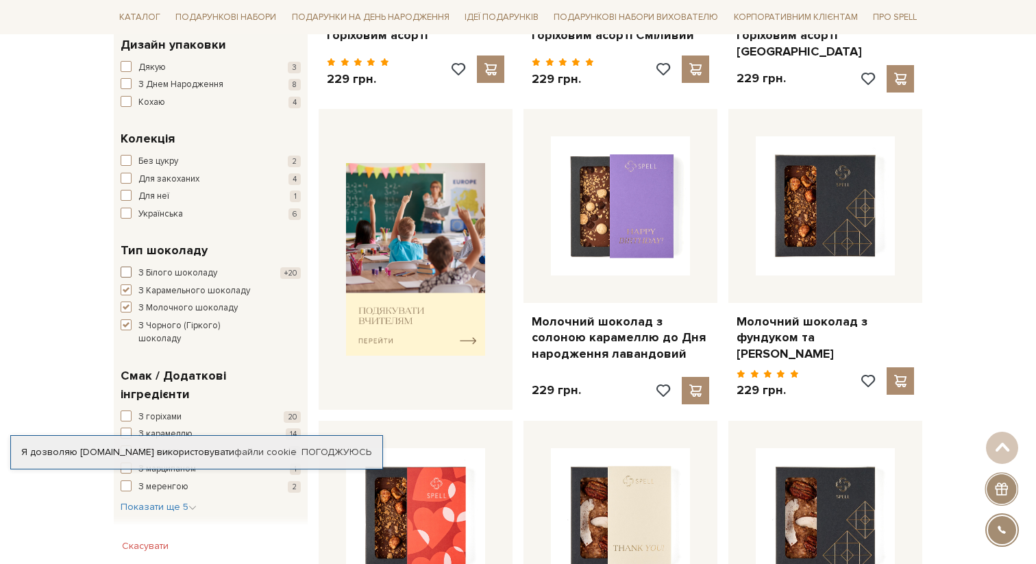
click at [127, 271] on span "button" at bounding box center [126, 272] width 11 height 11
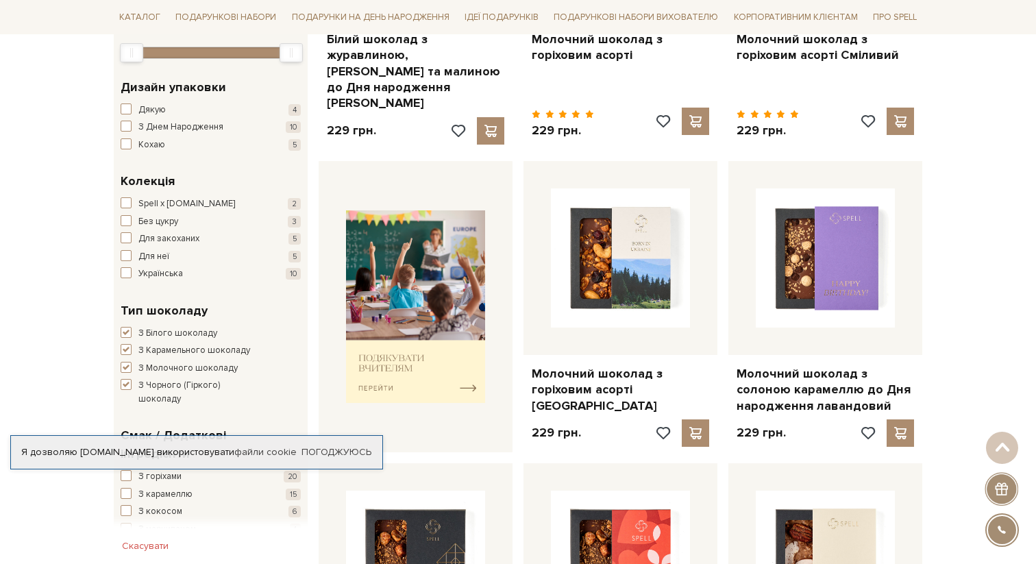
scroll to position [472, 0]
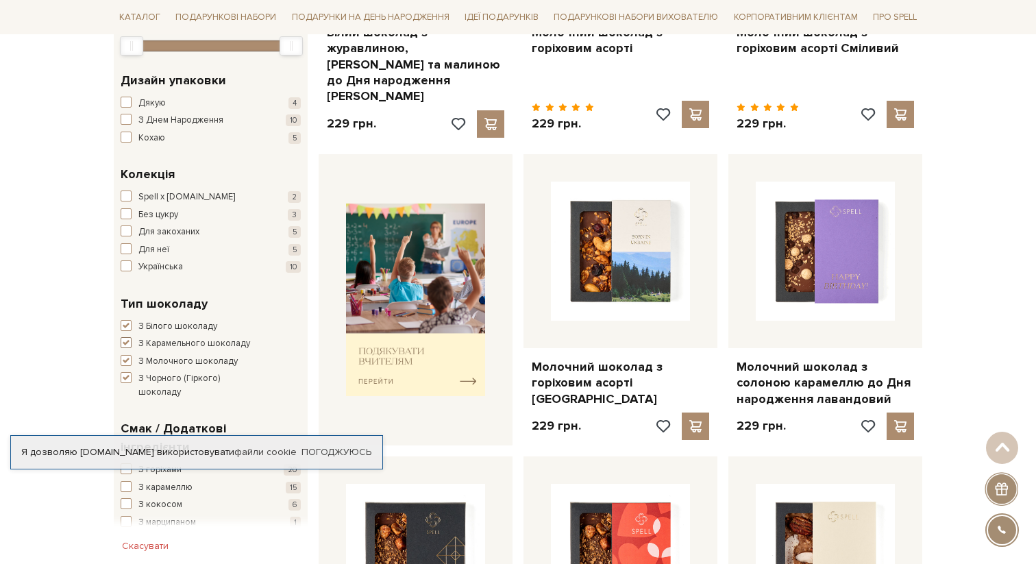
click at [126, 339] on span "button" at bounding box center [126, 342] width 11 height 11
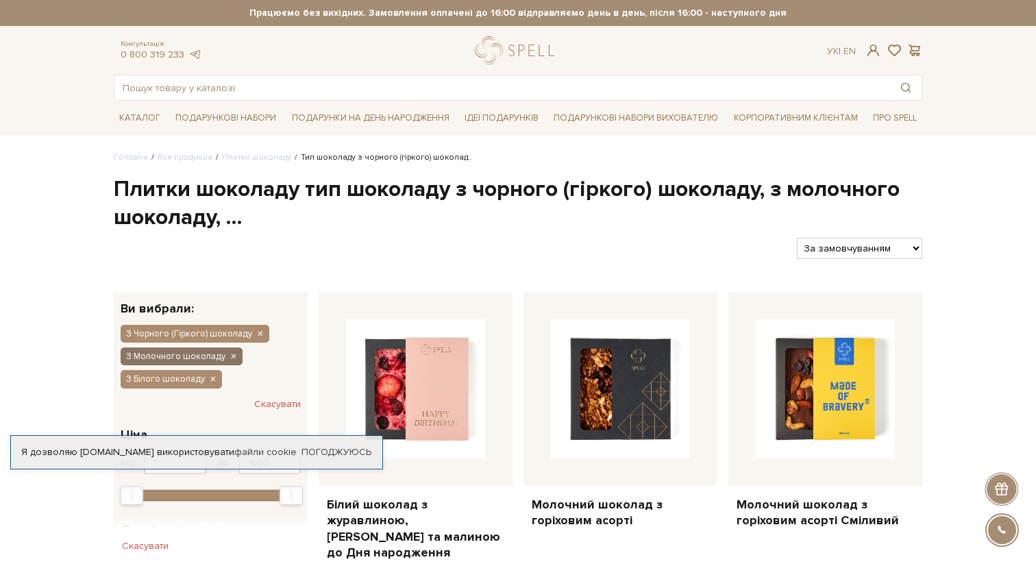
click at [230, 359] on icon "button" at bounding box center [233, 357] width 8 height 12
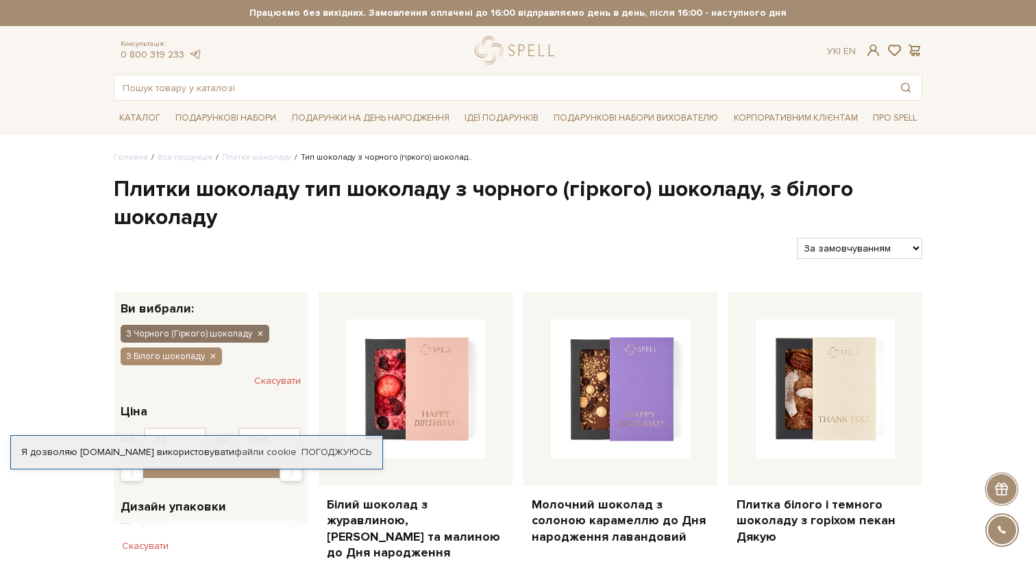
click at [259, 335] on icon "button" at bounding box center [260, 334] width 8 height 12
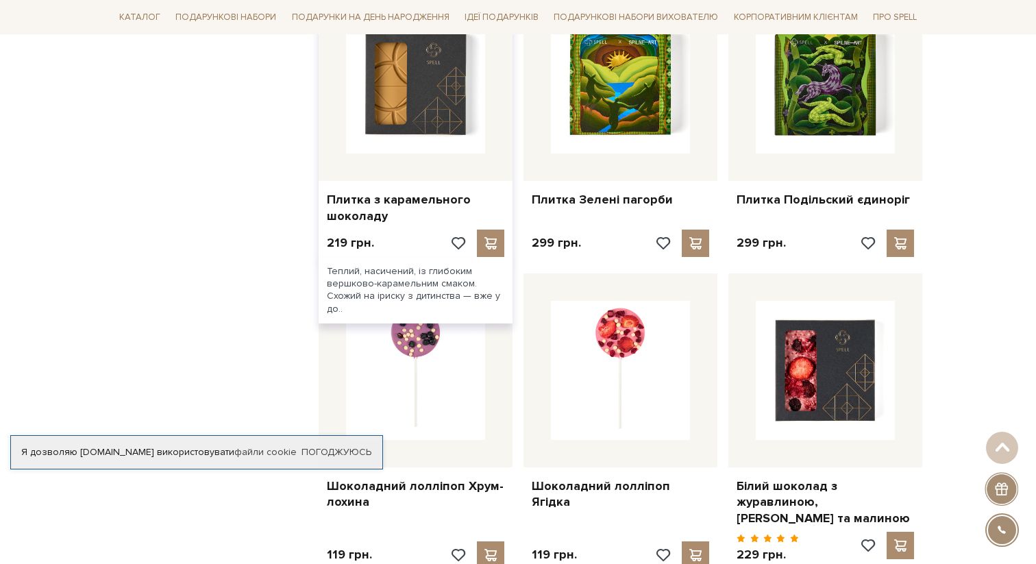
scroll to position [1200, 0]
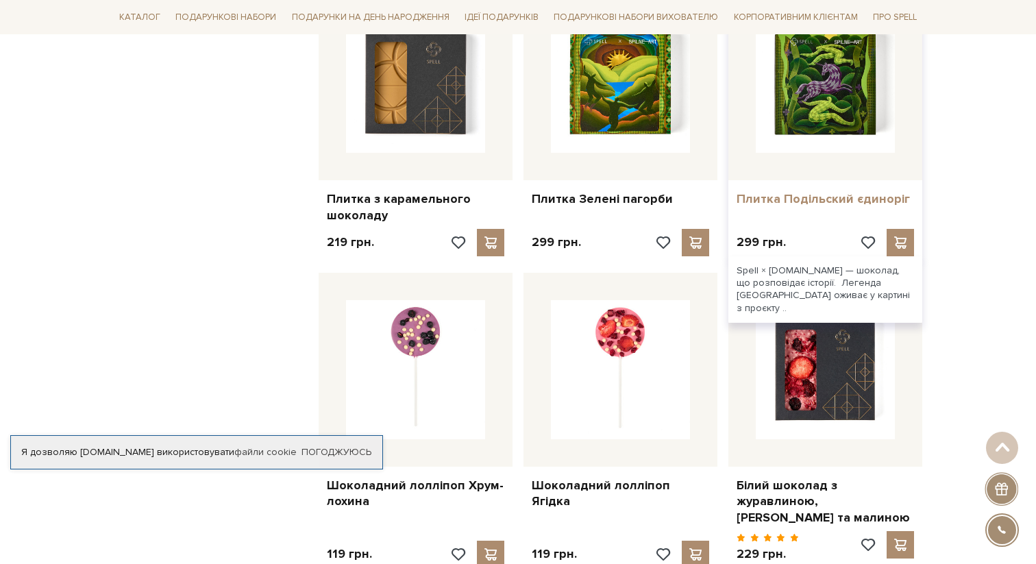
click at [775, 191] on link "Плитка Подільский єдиноріг" at bounding box center [826, 199] width 178 height 16
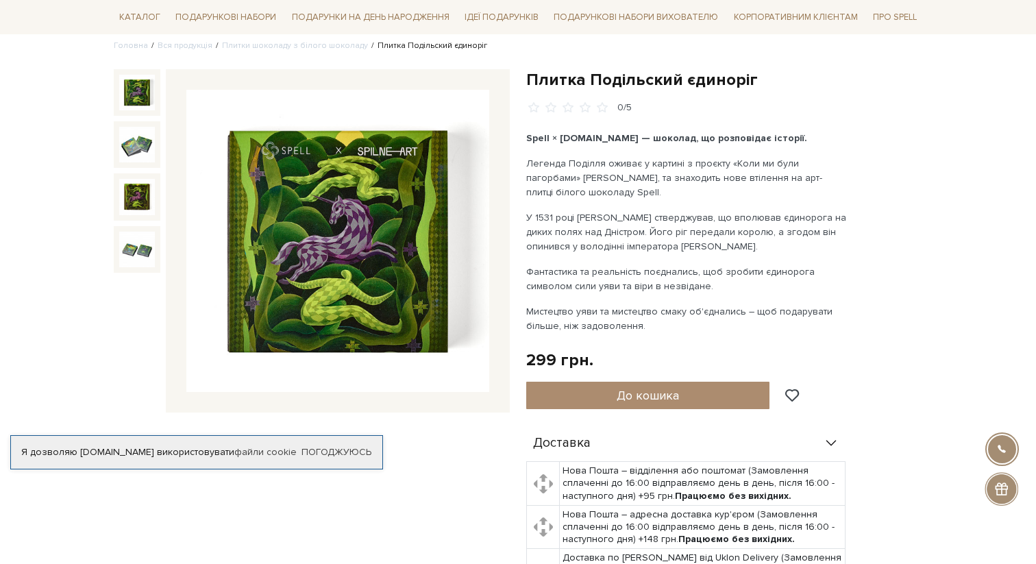
scroll to position [117, 0]
